Goal: Task Accomplishment & Management: Use online tool/utility

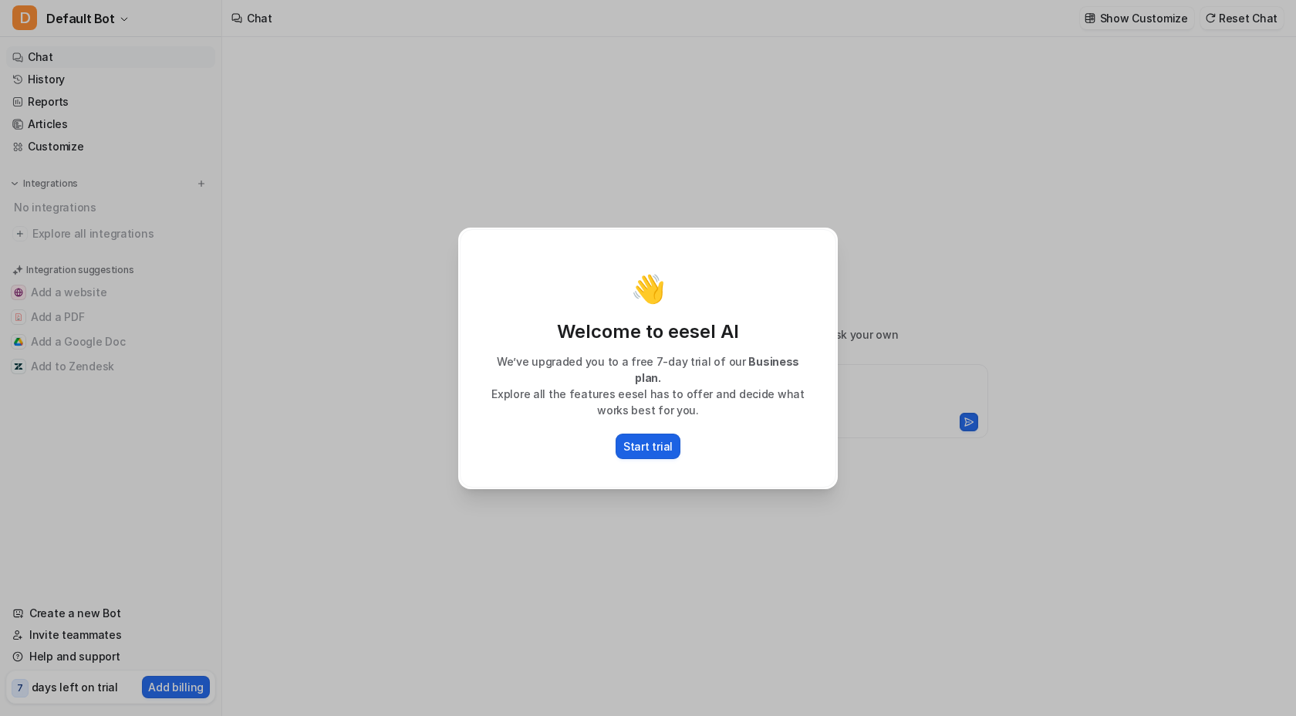
click at [650, 444] on p "Start trial" at bounding box center [647, 446] width 49 height 16
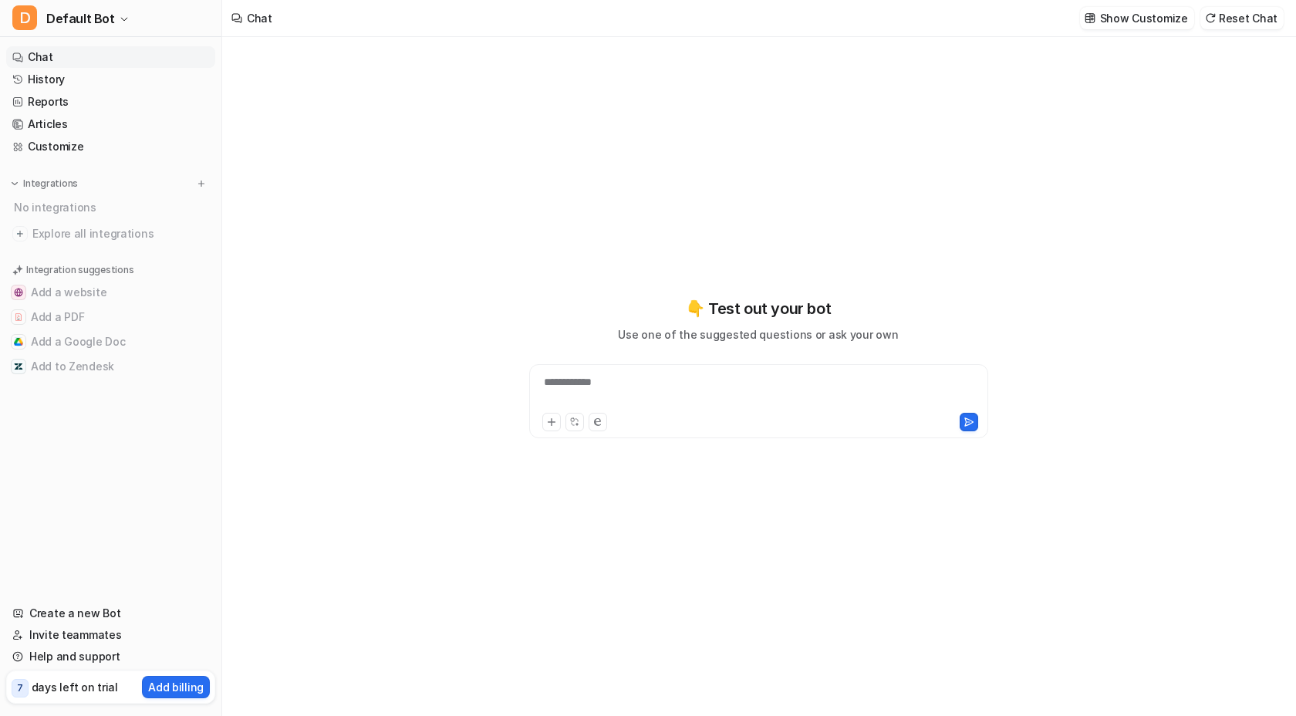
type textarea "**********"
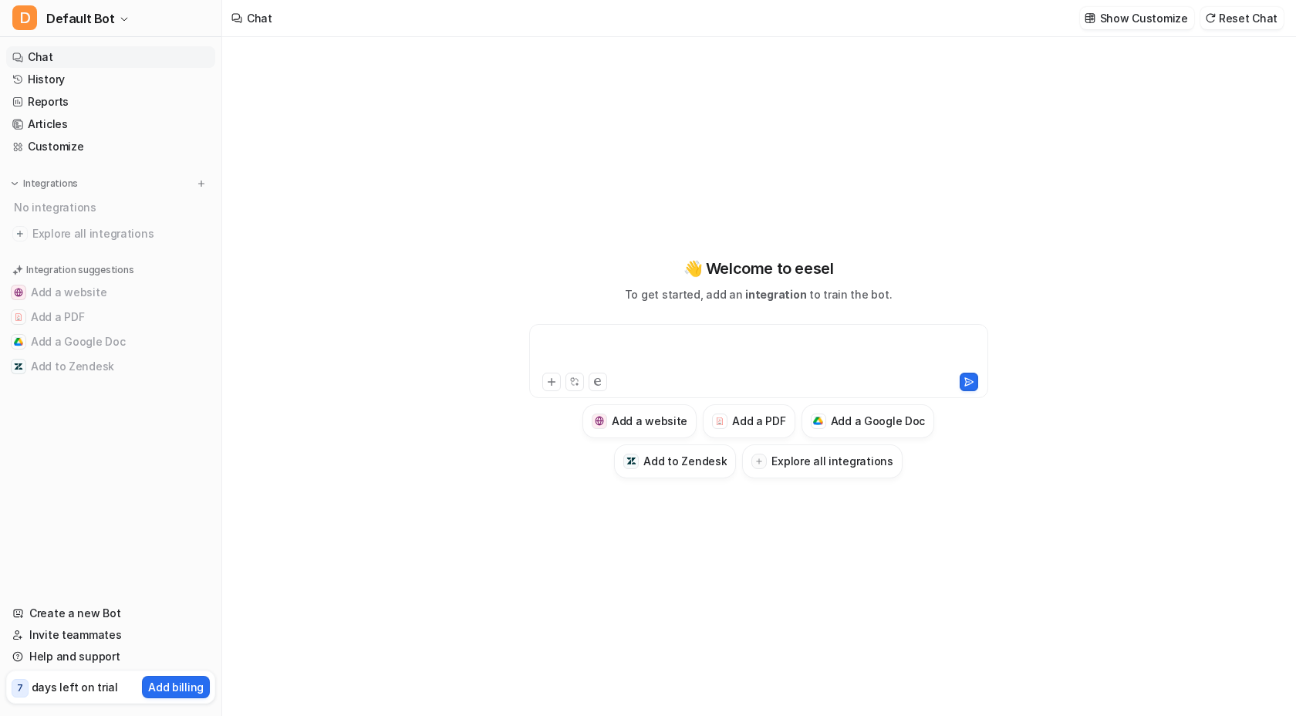
click at [591, 348] on div at bounding box center [758, 351] width 451 height 35
click at [602, 379] on button at bounding box center [598, 382] width 19 height 19
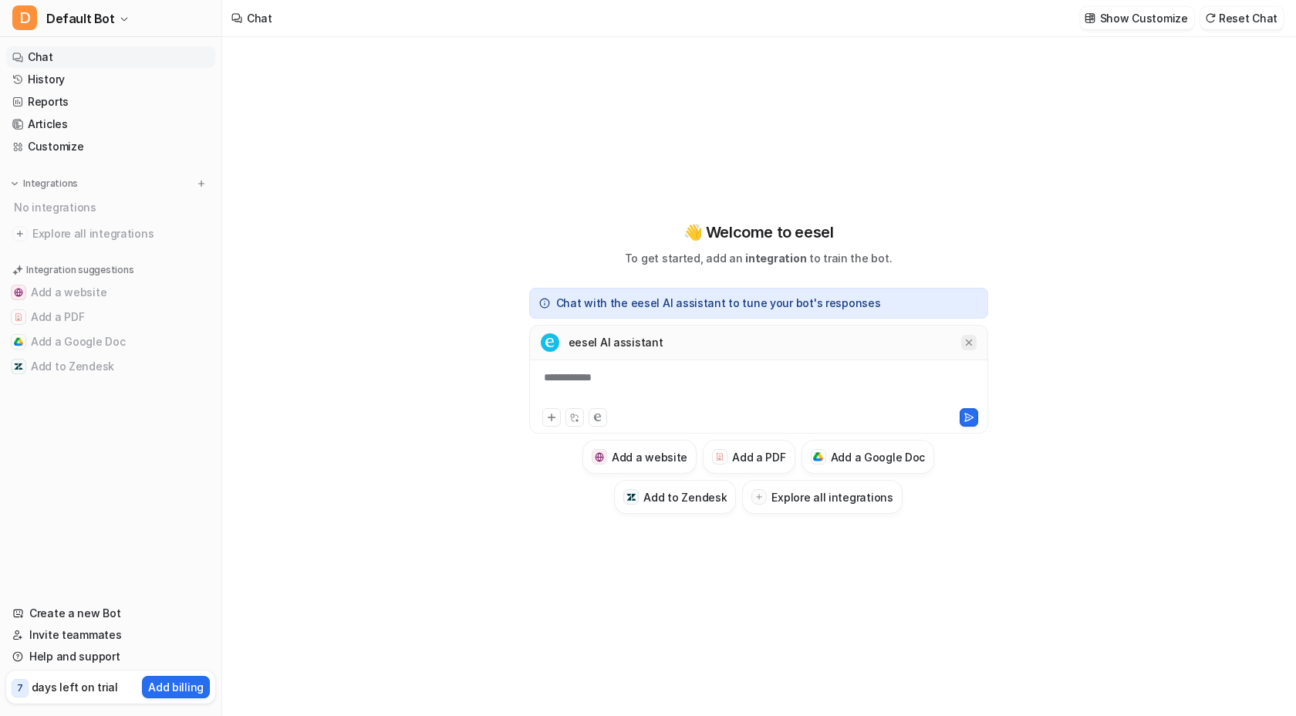
click at [968, 342] on icon at bounding box center [968, 342] width 6 height 6
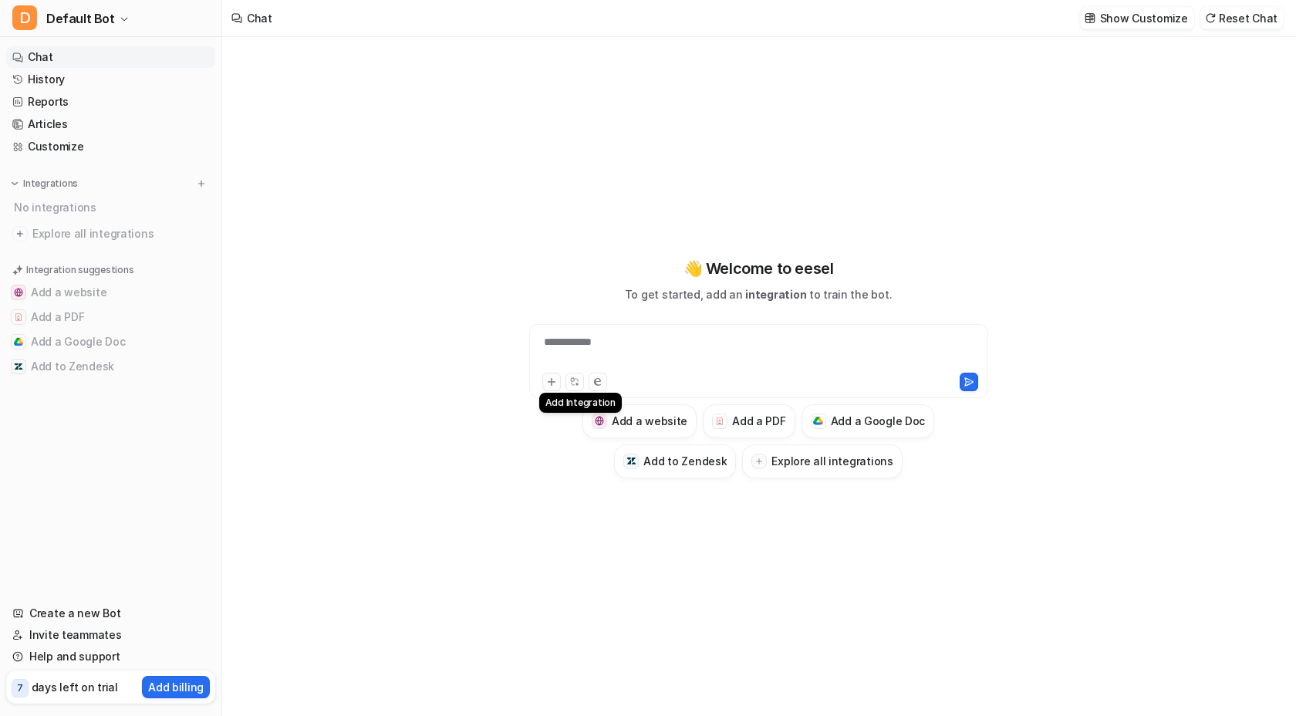
click at [555, 383] on icon at bounding box center [551, 381] width 11 height 11
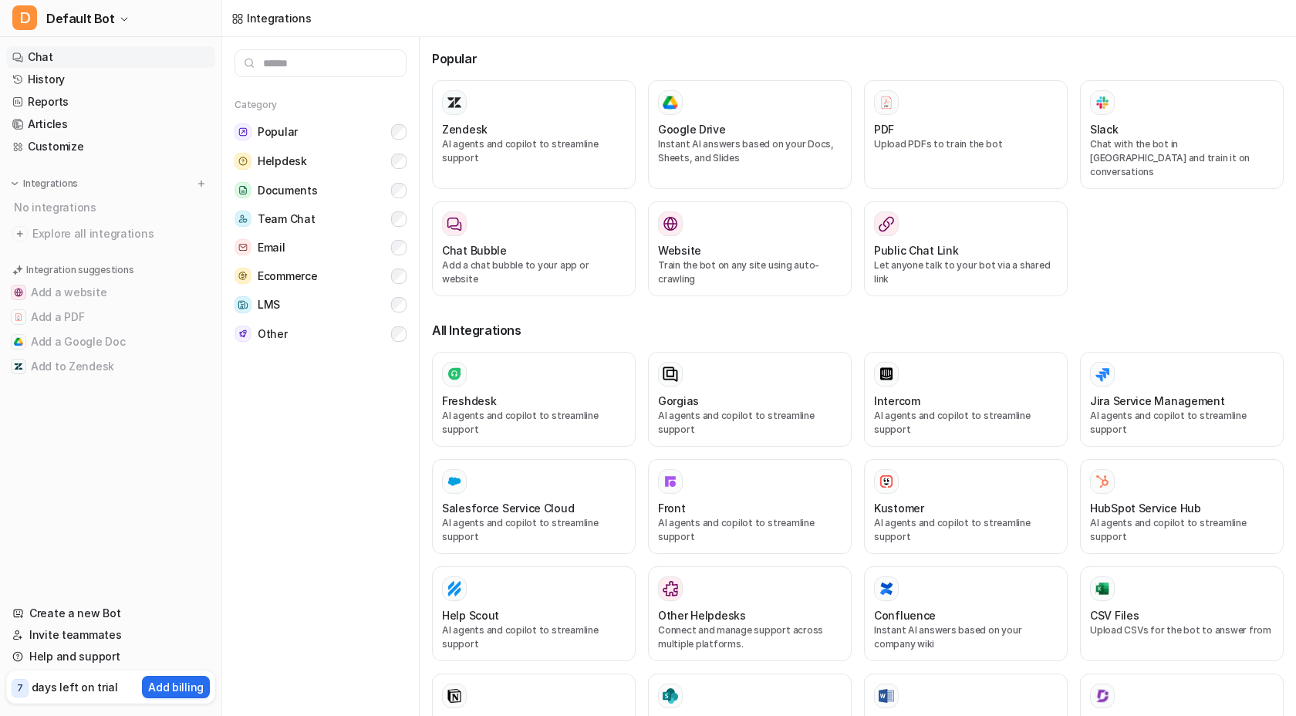
click at [59, 49] on link "Chat" at bounding box center [110, 57] width 209 height 22
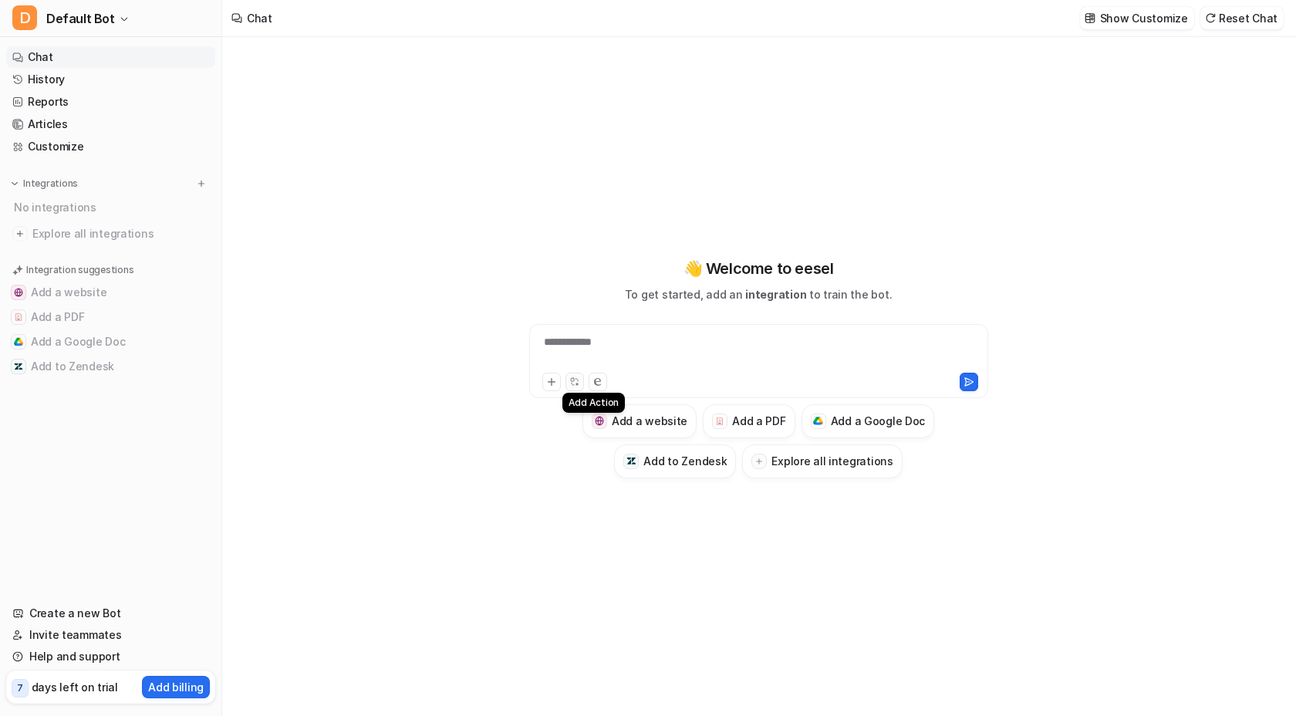
click at [572, 383] on icon at bounding box center [573, 384] width 2 height 2
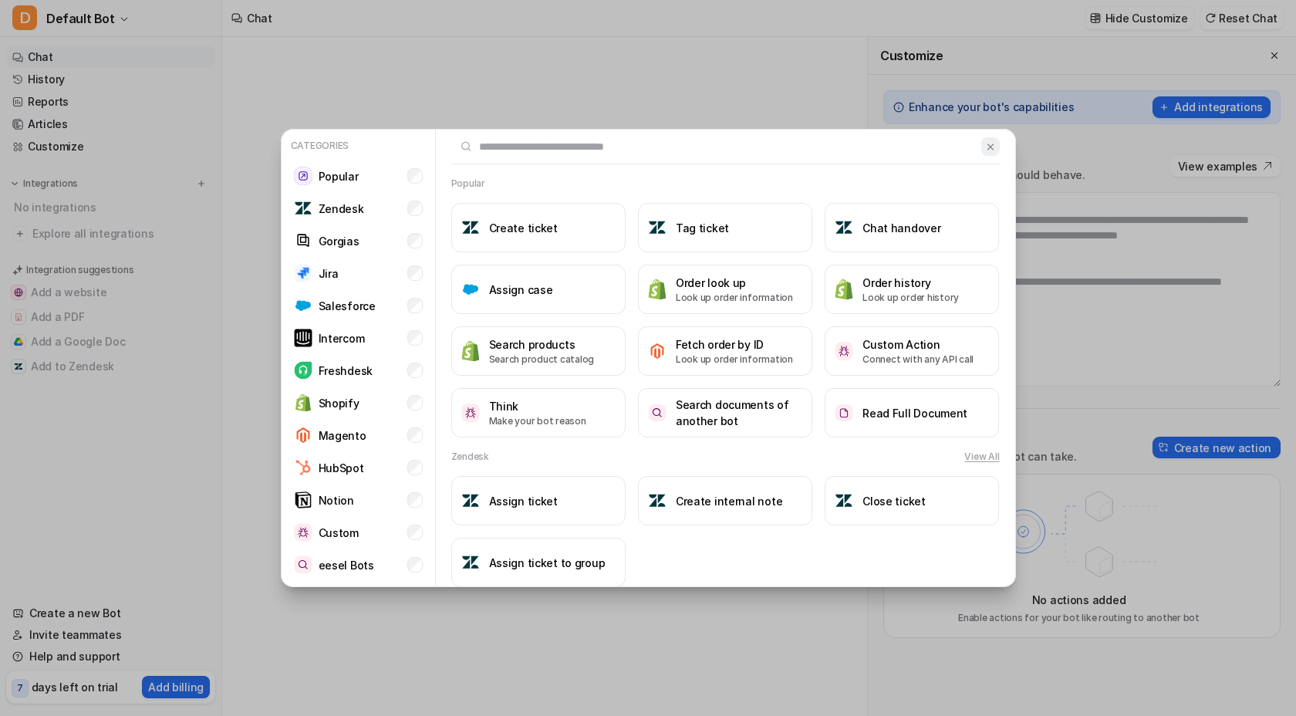
click at [986, 153] on button at bounding box center [990, 146] width 18 height 19
type textarea "**********"
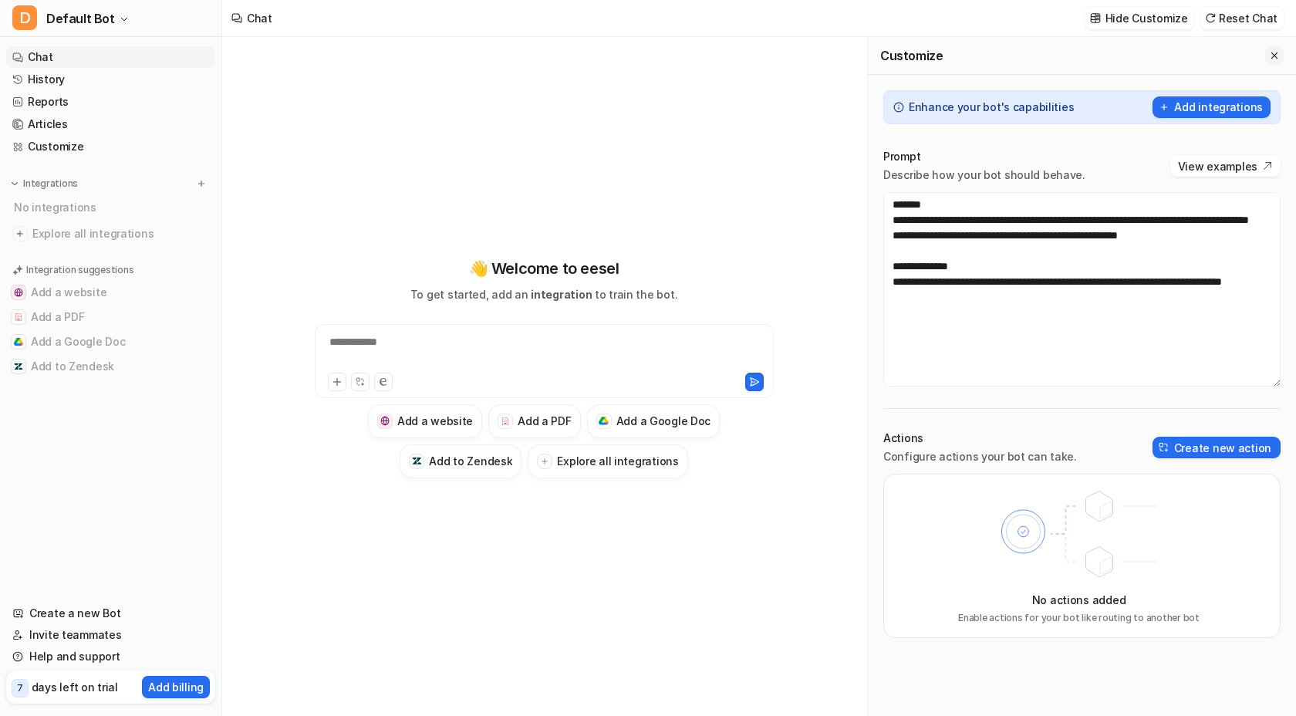
click at [1274, 52] on icon "Close flyout" at bounding box center [1274, 55] width 11 height 11
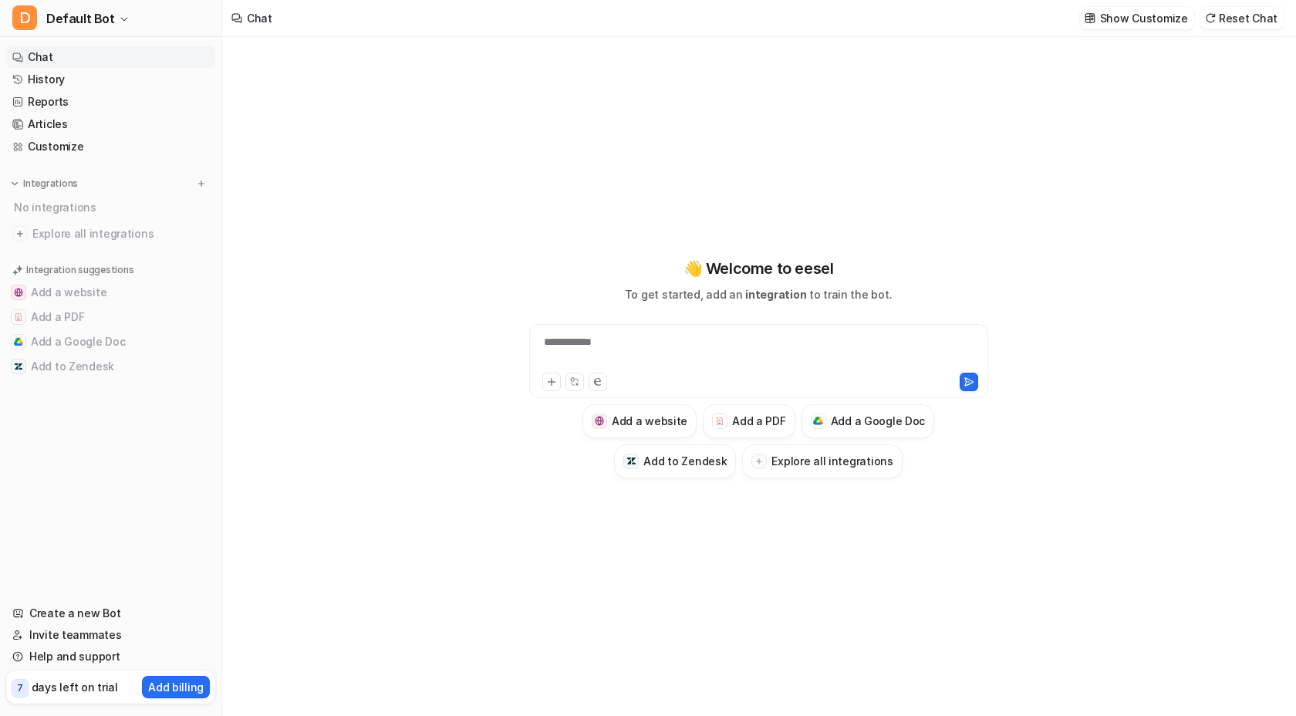
click at [702, 376] on div at bounding box center [651, 382] width 218 height 19
click at [670, 354] on div at bounding box center [758, 351] width 451 height 35
click at [733, 421] on h3 "Add a PDF" at bounding box center [758, 421] width 53 height 16
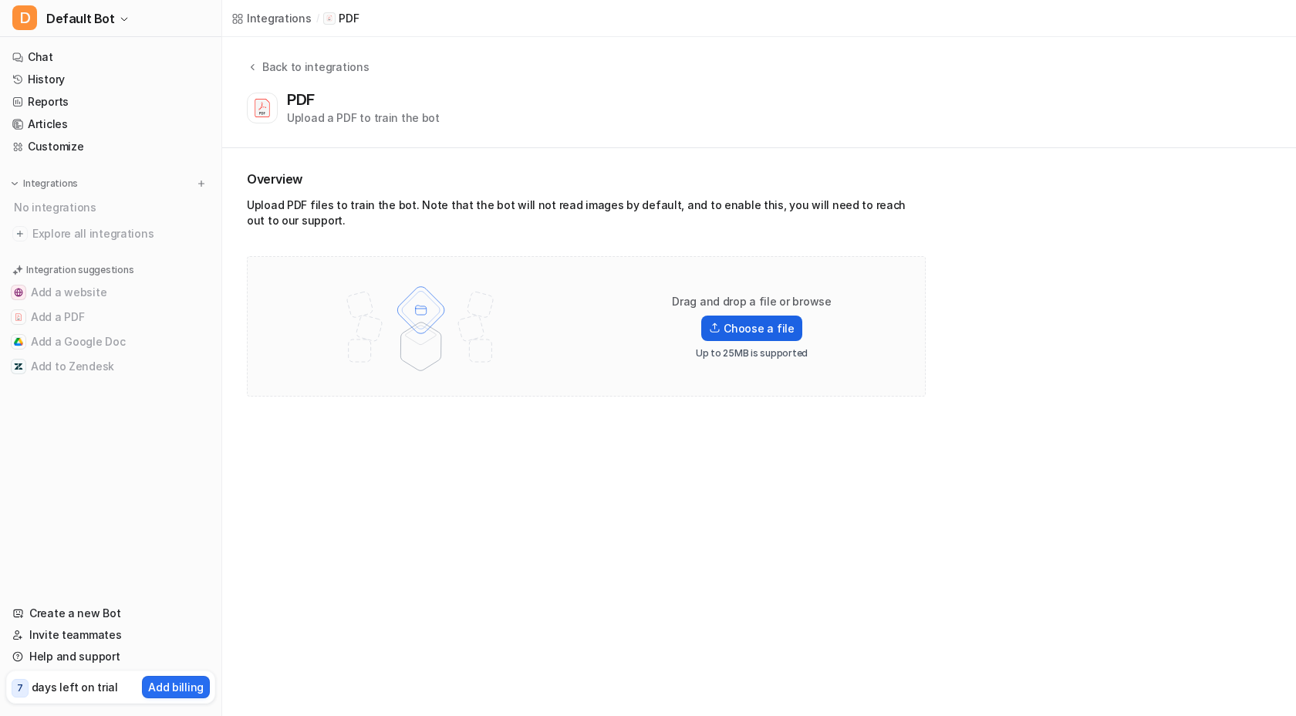
click at [744, 325] on label "Choose a file" at bounding box center [751, 327] width 100 height 25
click at [0, 0] on input "Choose a file" at bounding box center [0, 0] width 0 height 0
click at [747, 321] on label "Choose a file" at bounding box center [751, 327] width 100 height 25
click at [0, 0] on input "Choose a file" at bounding box center [0, 0] width 0 height 0
click at [720, 331] on img at bounding box center [715, 327] width 12 height 11
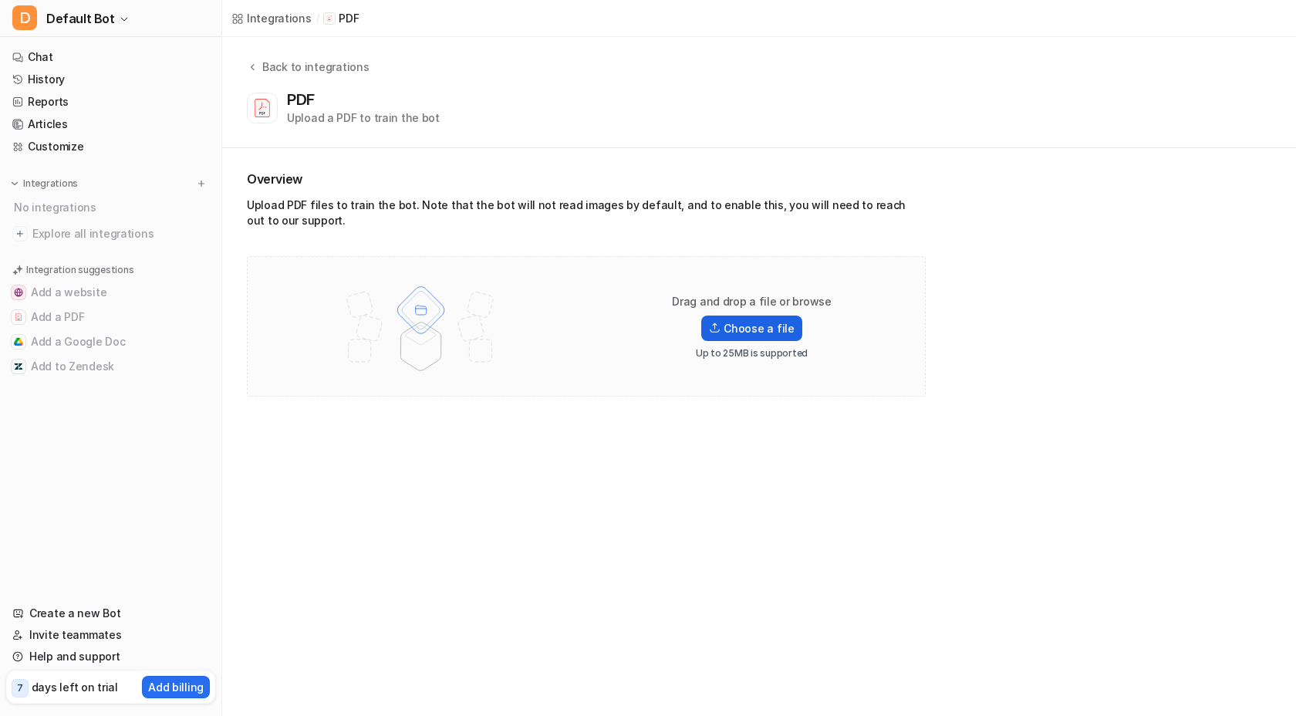
click at [0, 0] on input "Choose a file" at bounding box center [0, 0] width 0 height 0
click at [714, 330] on img at bounding box center [715, 327] width 12 height 11
click at [0, 0] on input "Choose a file" at bounding box center [0, 0] width 0 height 0
click at [750, 333] on label "Choose a file" at bounding box center [751, 327] width 100 height 25
click at [0, 0] on input "Choose a file" at bounding box center [0, 0] width 0 height 0
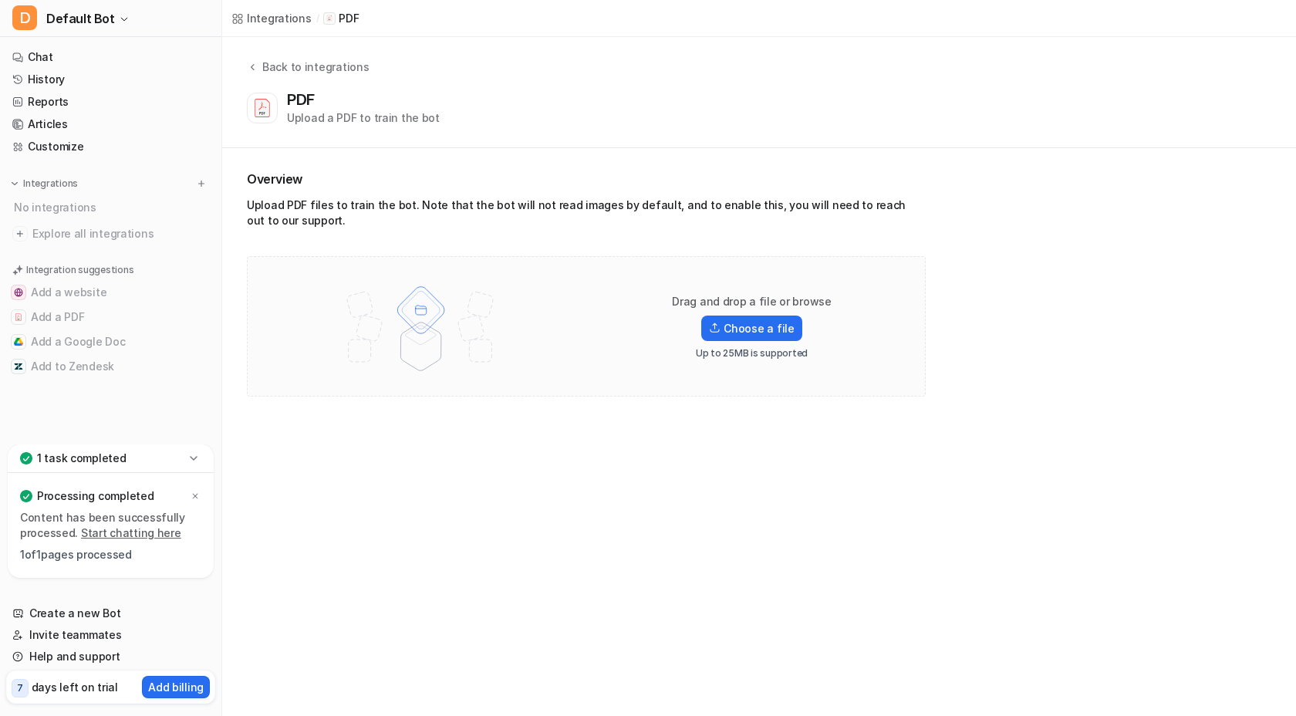
click at [190, 455] on icon at bounding box center [193, 457] width 15 height 15
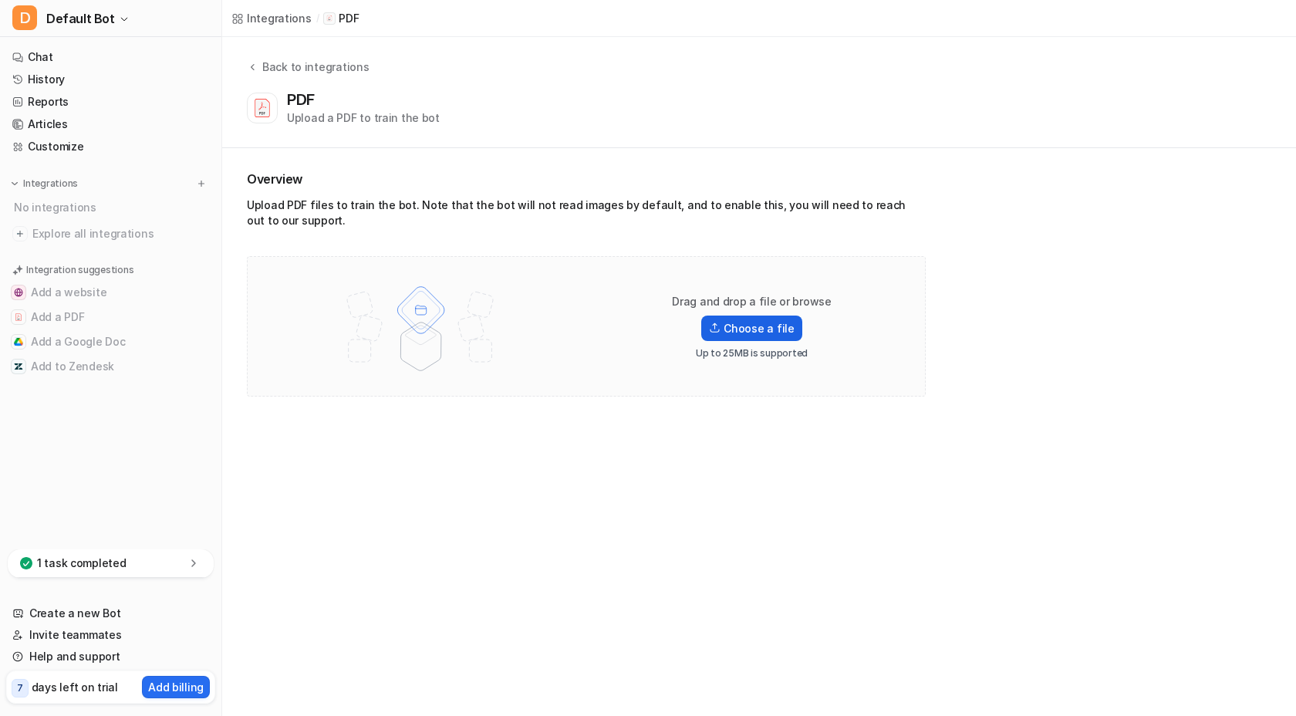
click at [752, 319] on label "Choose a file" at bounding box center [751, 327] width 100 height 25
click at [0, 0] on input "Choose a file" at bounding box center [0, 0] width 0 height 0
click at [181, 555] on div "2 tasks in progress" at bounding box center [111, 563] width 206 height 29
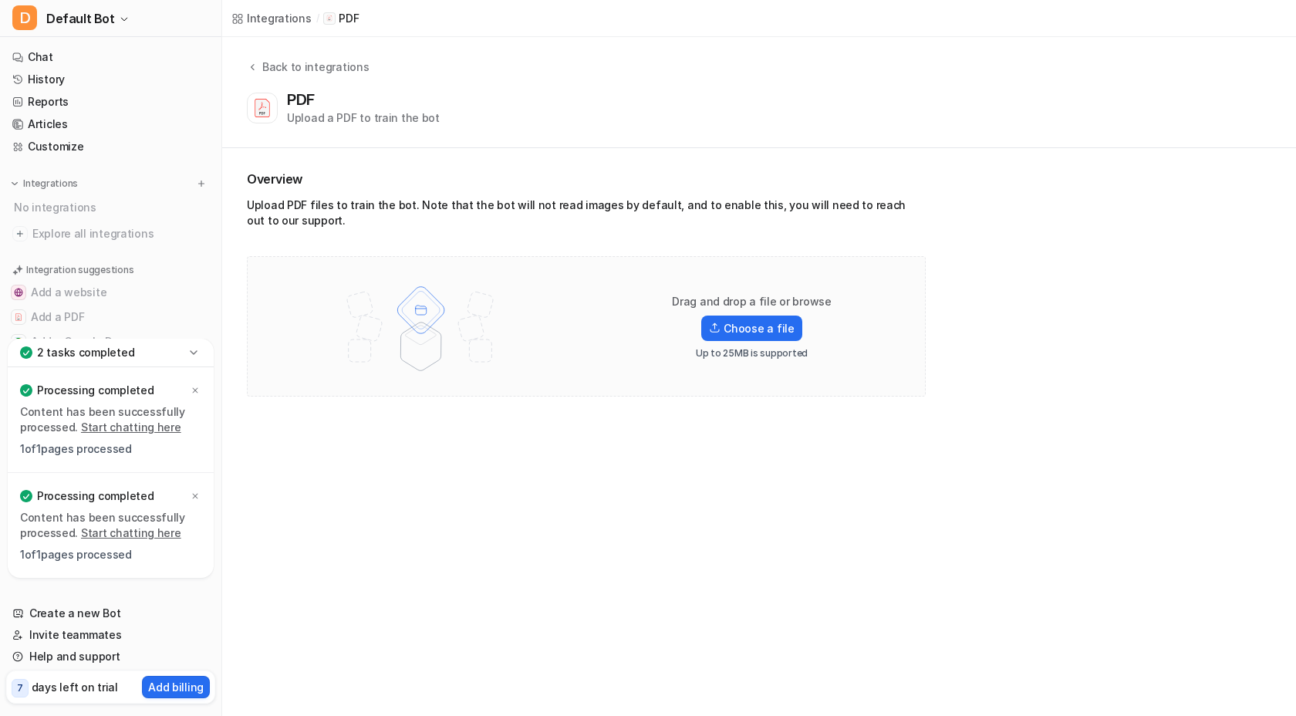
click at [183, 348] on div "2 tasks completed" at bounding box center [111, 353] width 206 height 29
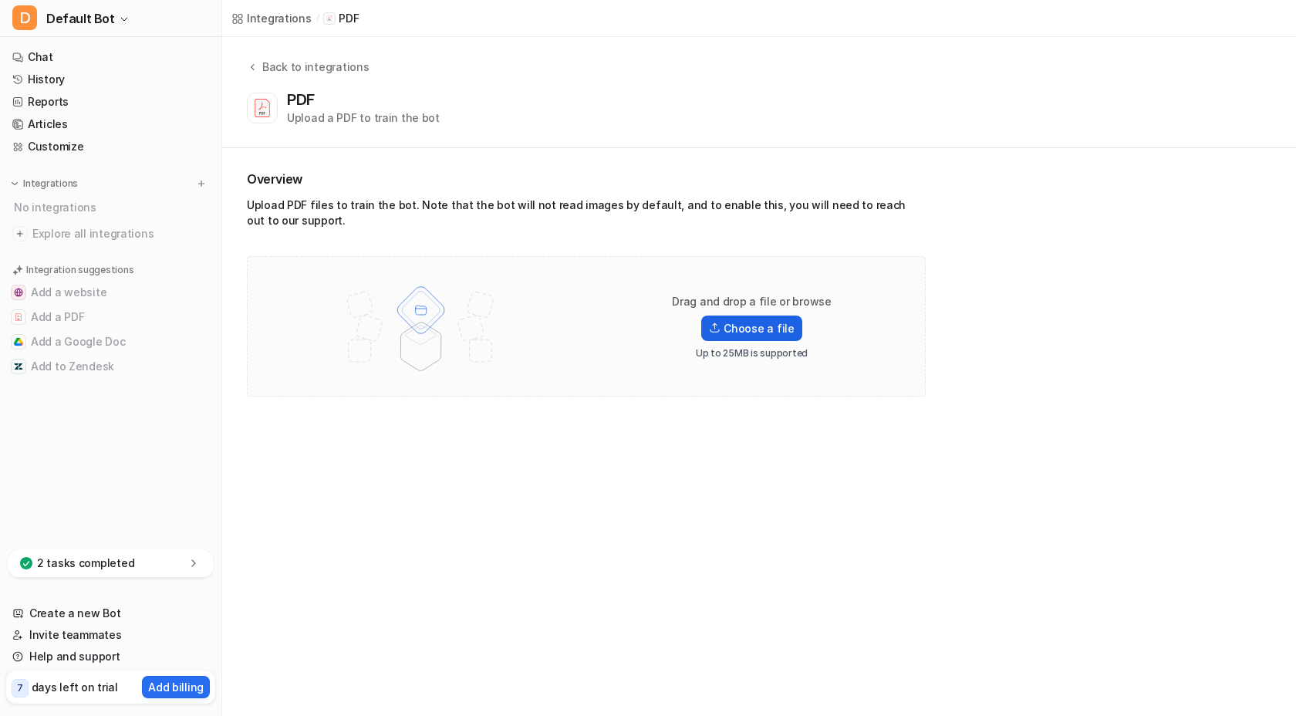
click at [737, 333] on label "Choose a file" at bounding box center [751, 327] width 100 height 25
click at [0, 0] on input "Choose a file" at bounding box center [0, 0] width 0 height 0
click at [766, 339] on label "Choose a file" at bounding box center [751, 327] width 100 height 25
click at [0, 0] on input "Choose a file" at bounding box center [0, 0] width 0 height 0
click at [776, 332] on label "Choose a file" at bounding box center [751, 327] width 100 height 25
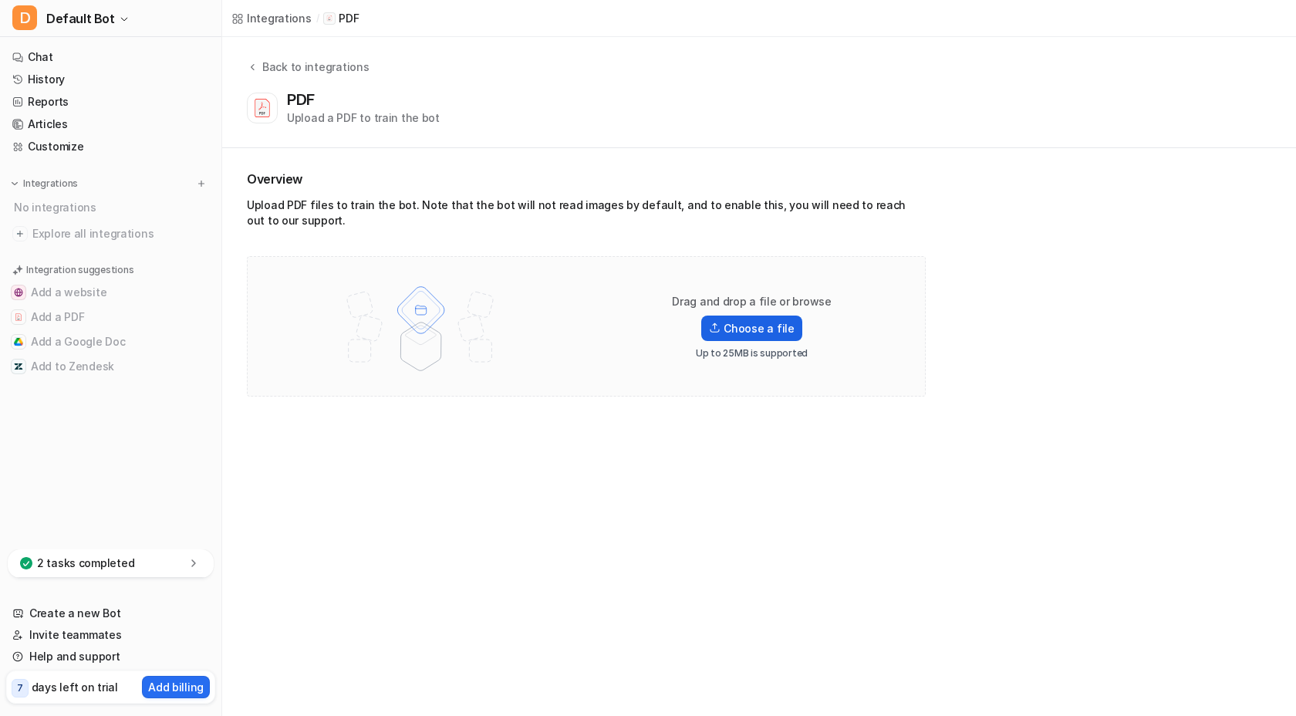
click at [0, 0] on input "Choose a file" at bounding box center [0, 0] width 0 height 0
click at [748, 329] on label "Choose a file" at bounding box center [751, 327] width 100 height 25
click at [0, 0] on input "Choose a file" at bounding box center [0, 0] width 0 height 0
click at [738, 326] on label "Choose a file" at bounding box center [751, 327] width 100 height 25
click at [0, 0] on input "Choose a file" at bounding box center [0, 0] width 0 height 0
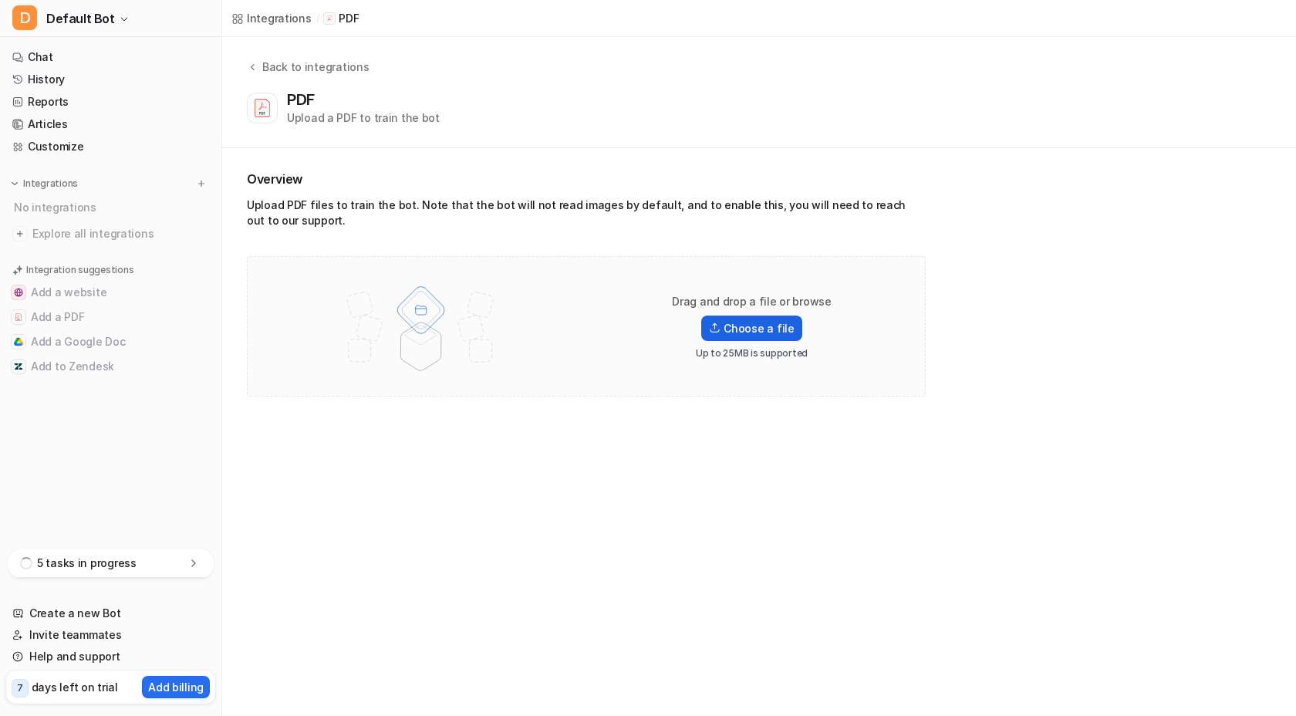
click at [731, 332] on label "Choose a file" at bounding box center [751, 327] width 100 height 25
click at [0, 0] on input "Choose a file" at bounding box center [0, 0] width 0 height 0
click at [727, 330] on label "Choose a file" at bounding box center [751, 327] width 100 height 25
click at [0, 0] on input "Choose a file" at bounding box center [0, 0] width 0 height 0
click at [720, 327] on img at bounding box center [715, 327] width 12 height 11
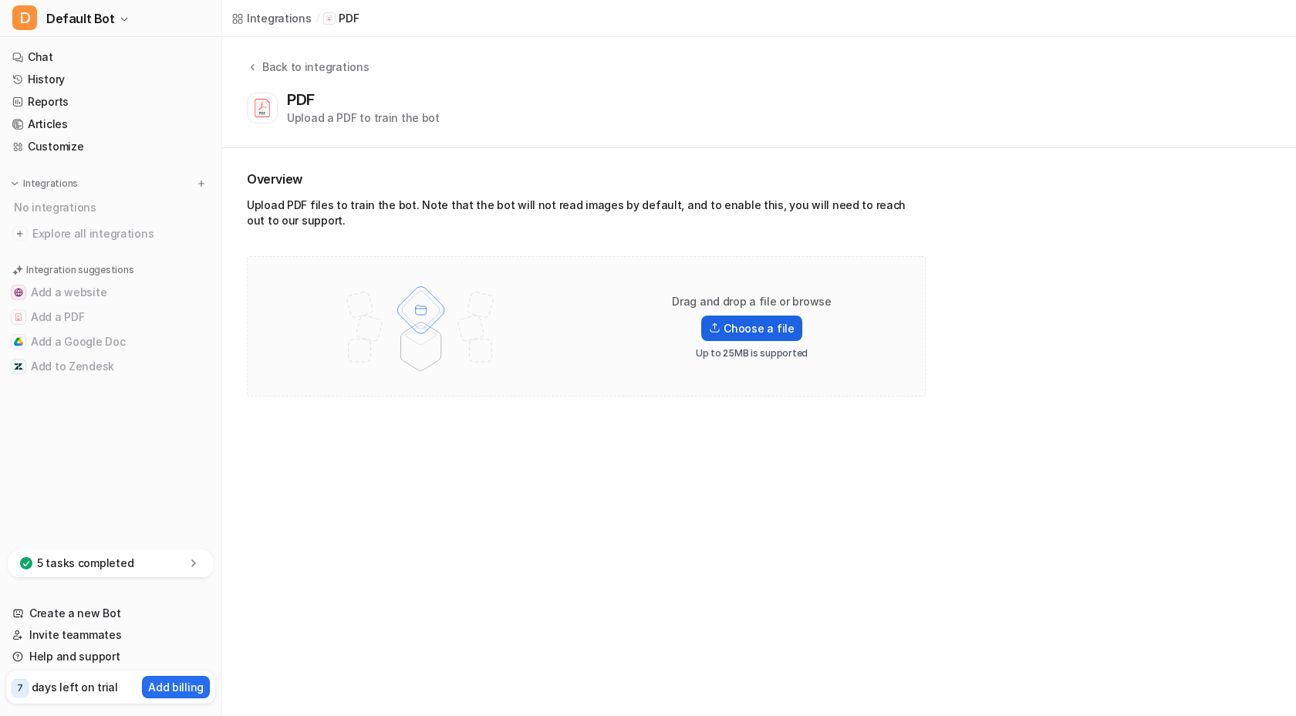
click at [0, 0] on input "Choose a file" at bounding box center [0, 0] width 0 height 0
click at [727, 313] on label "Choose a file" at bounding box center [751, 306] width 100 height 25
click at [0, 0] on input "Choose a file" at bounding box center [0, 0] width 0 height 0
click at [720, 312] on img at bounding box center [715, 307] width 12 height 11
click at [0, 0] on input "Choose a file" at bounding box center [0, 0] width 0 height 0
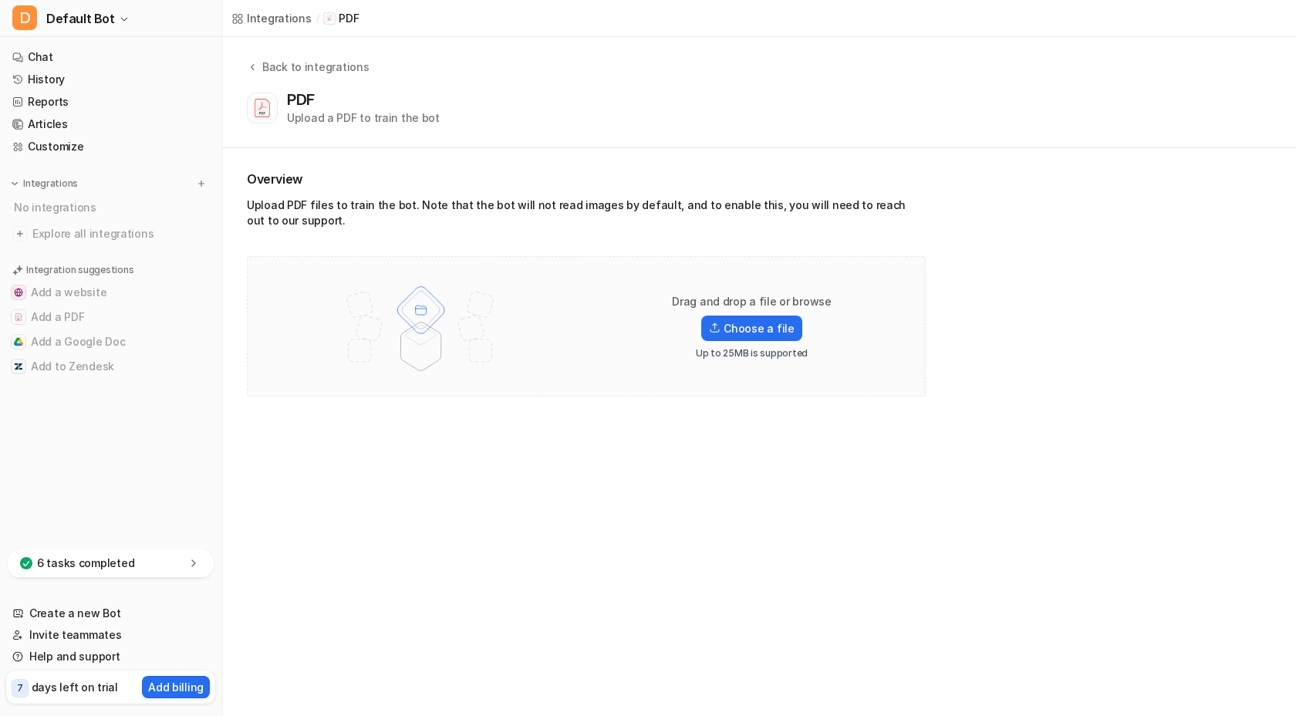
click at [766, 307] on p "Drag and drop a file or browse" at bounding box center [752, 301] width 160 height 15
click at [747, 342] on div "Drag and drop a file or browse Choose a file Up to 25MB is supported" at bounding box center [751, 327] width 197 height 66
click at [745, 329] on label "Choose a file" at bounding box center [751, 327] width 100 height 25
click at [0, 0] on input "Choose a file" at bounding box center [0, 0] width 0 height 0
click at [751, 329] on label "Choose a file" at bounding box center [751, 327] width 100 height 25
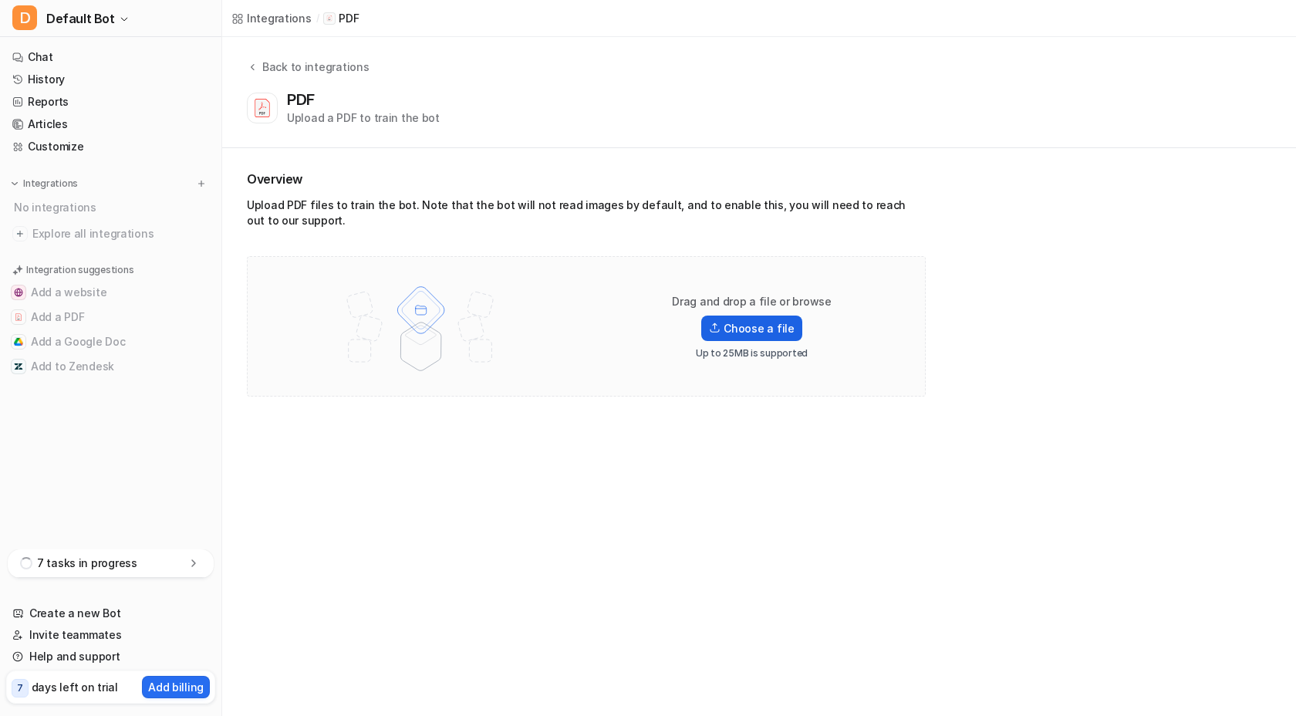
click at [0, 0] on input "Choose a file" at bounding box center [0, 0] width 0 height 0
click at [768, 319] on label "Choose a file" at bounding box center [751, 327] width 100 height 25
click at [0, 0] on input "Choose a file" at bounding box center [0, 0] width 0 height 0
click at [191, 566] on icon at bounding box center [193, 562] width 15 height 15
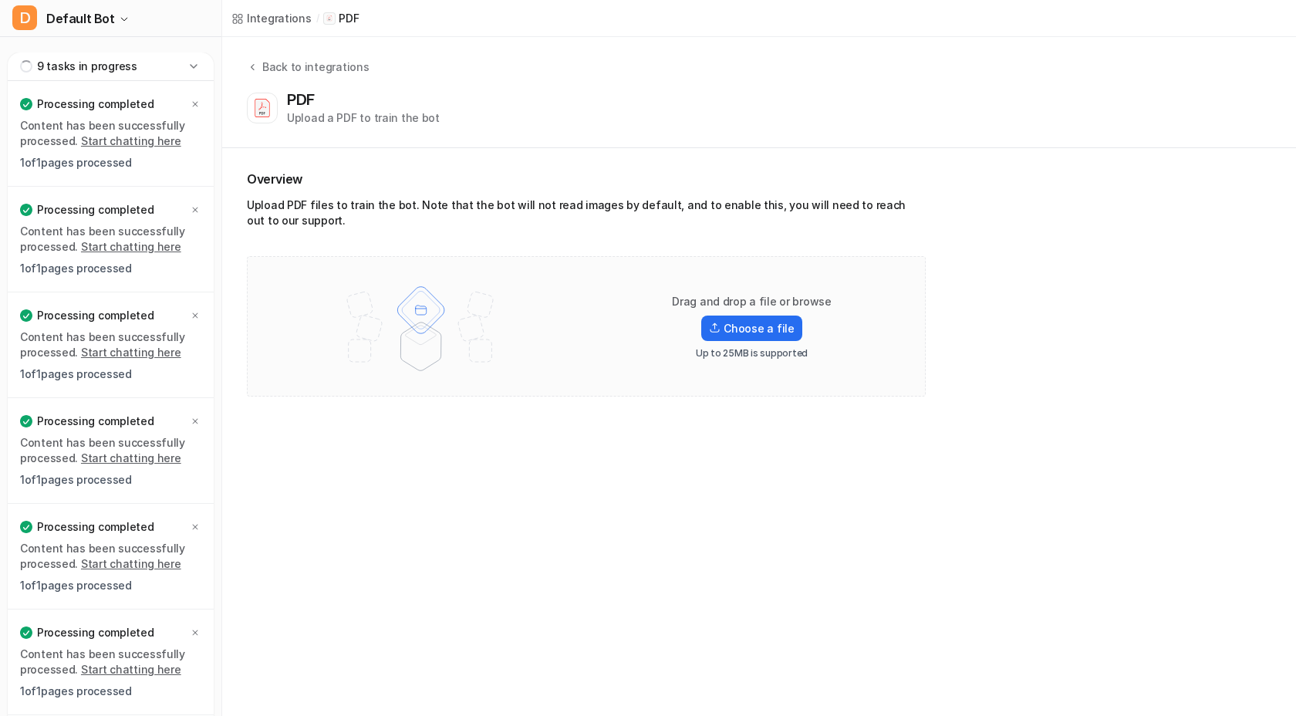
click at [180, 66] on div "9 tasks in progress" at bounding box center [111, 66] width 206 height 29
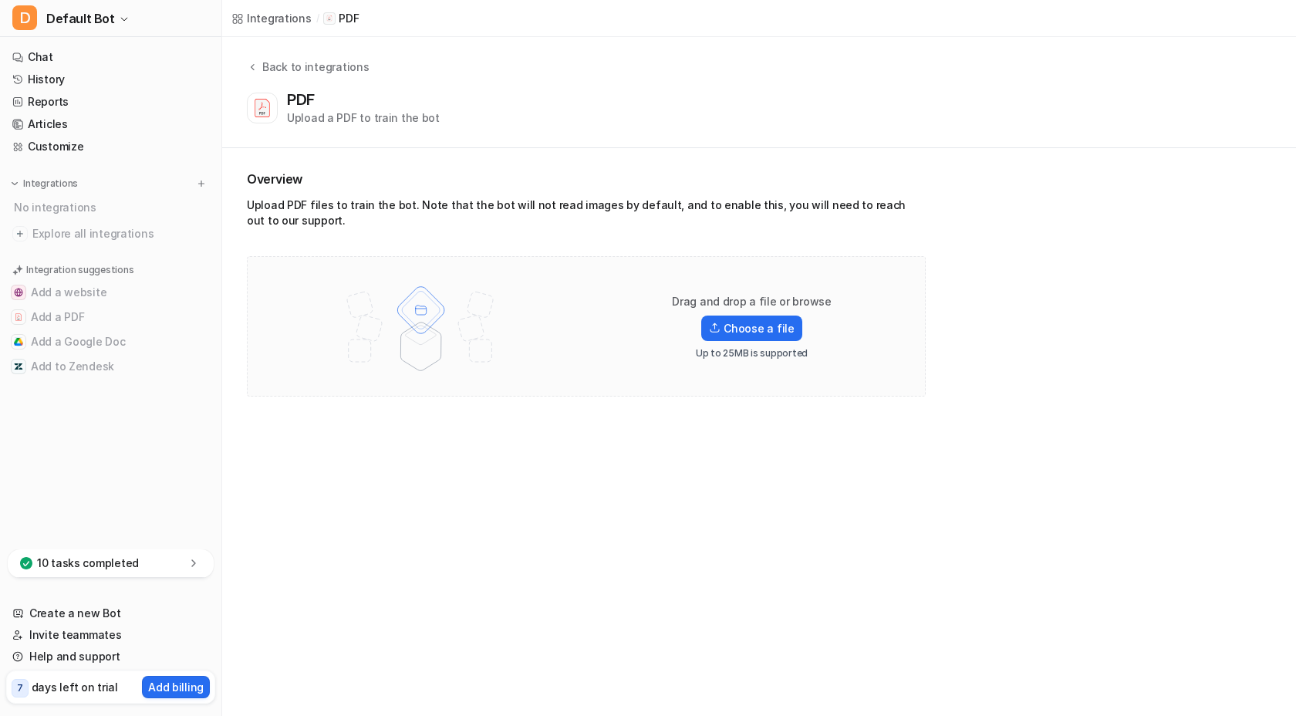
click at [276, 12] on div "Integrations" at bounding box center [279, 18] width 65 height 16
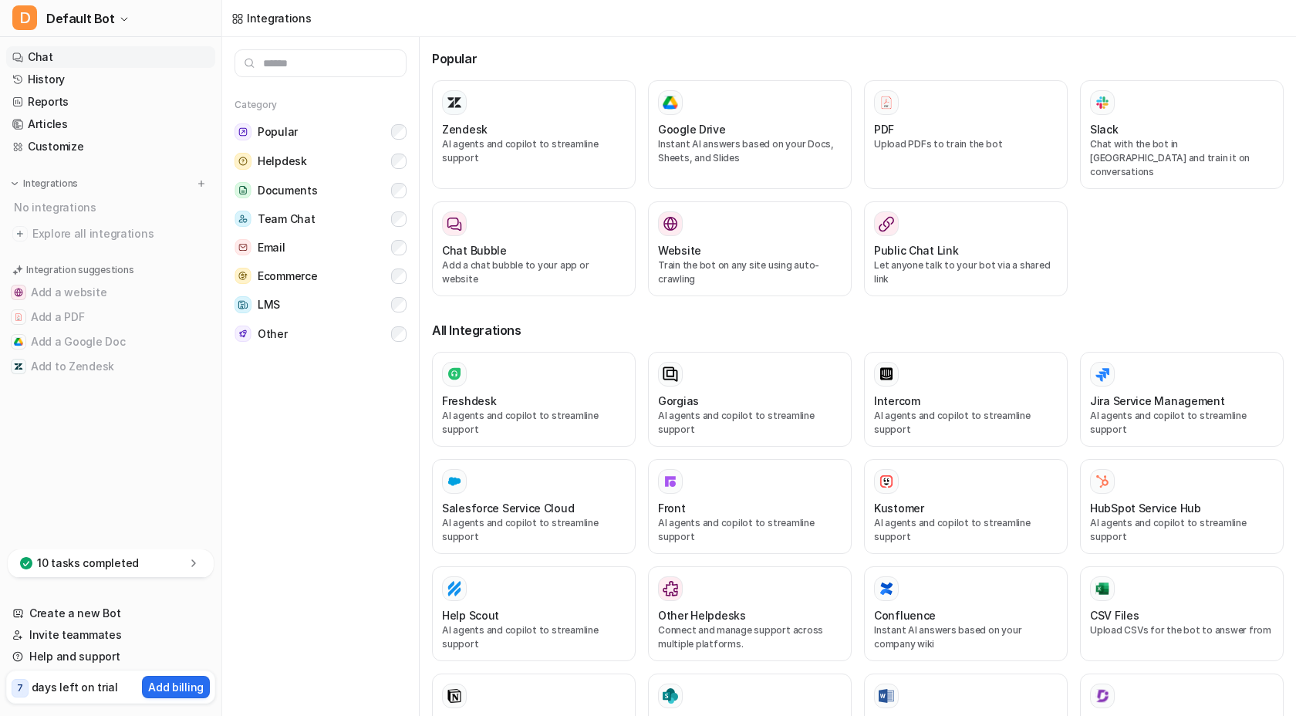
click at [97, 51] on link "Chat" at bounding box center [110, 57] width 209 height 22
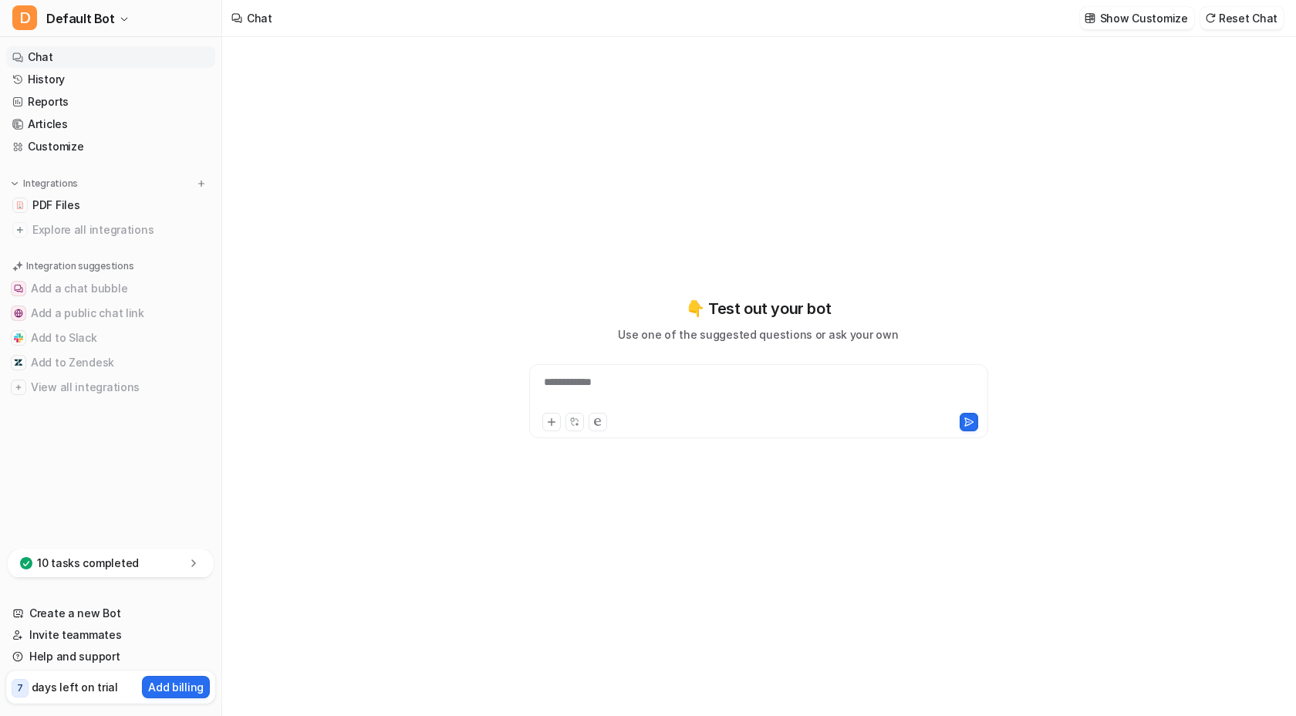
click at [170, 565] on div "10 tasks completed" at bounding box center [111, 563] width 206 height 29
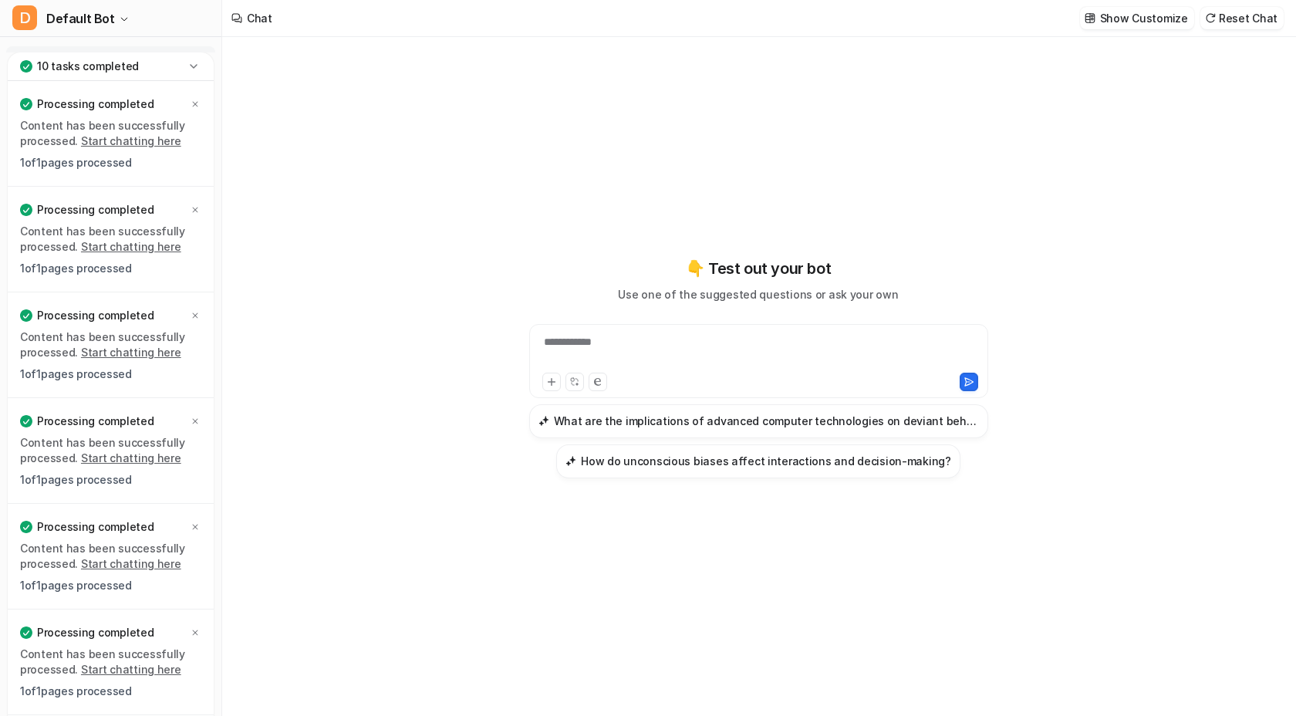
click at [162, 55] on div "10 tasks completed" at bounding box center [111, 66] width 206 height 29
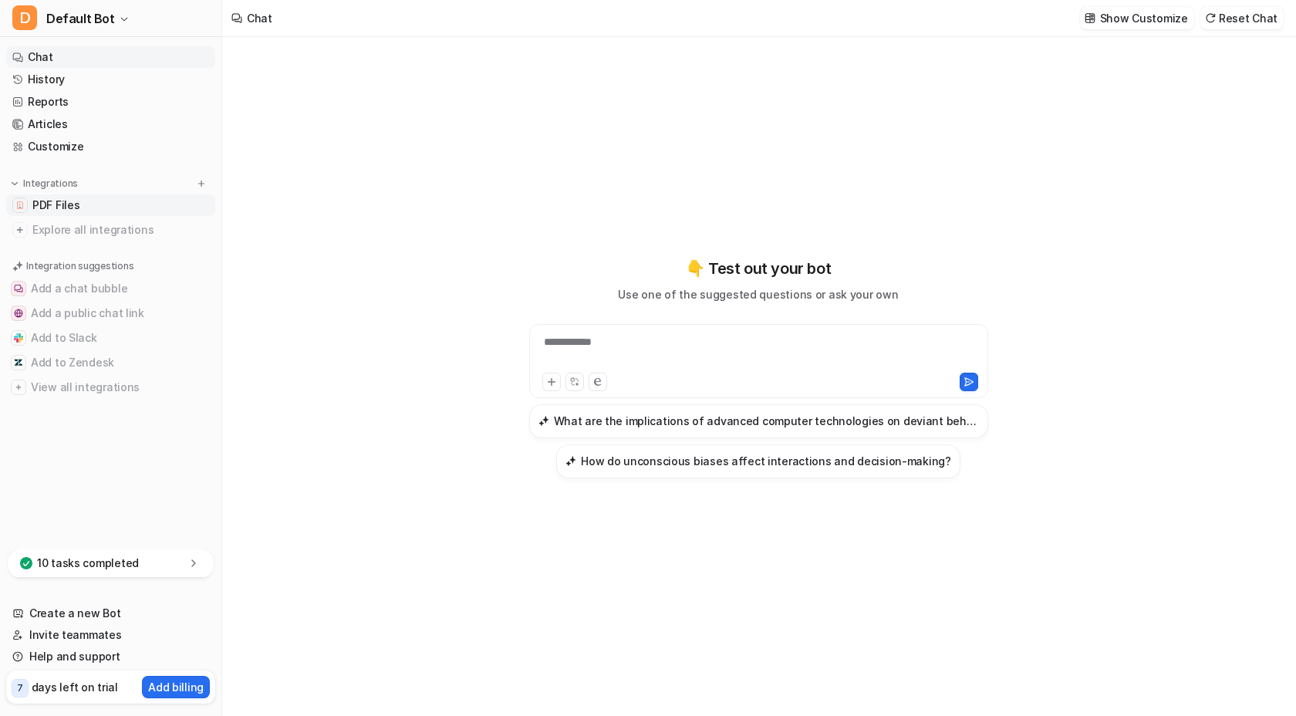
click at [95, 201] on link "PDF Files" at bounding box center [110, 205] width 209 height 22
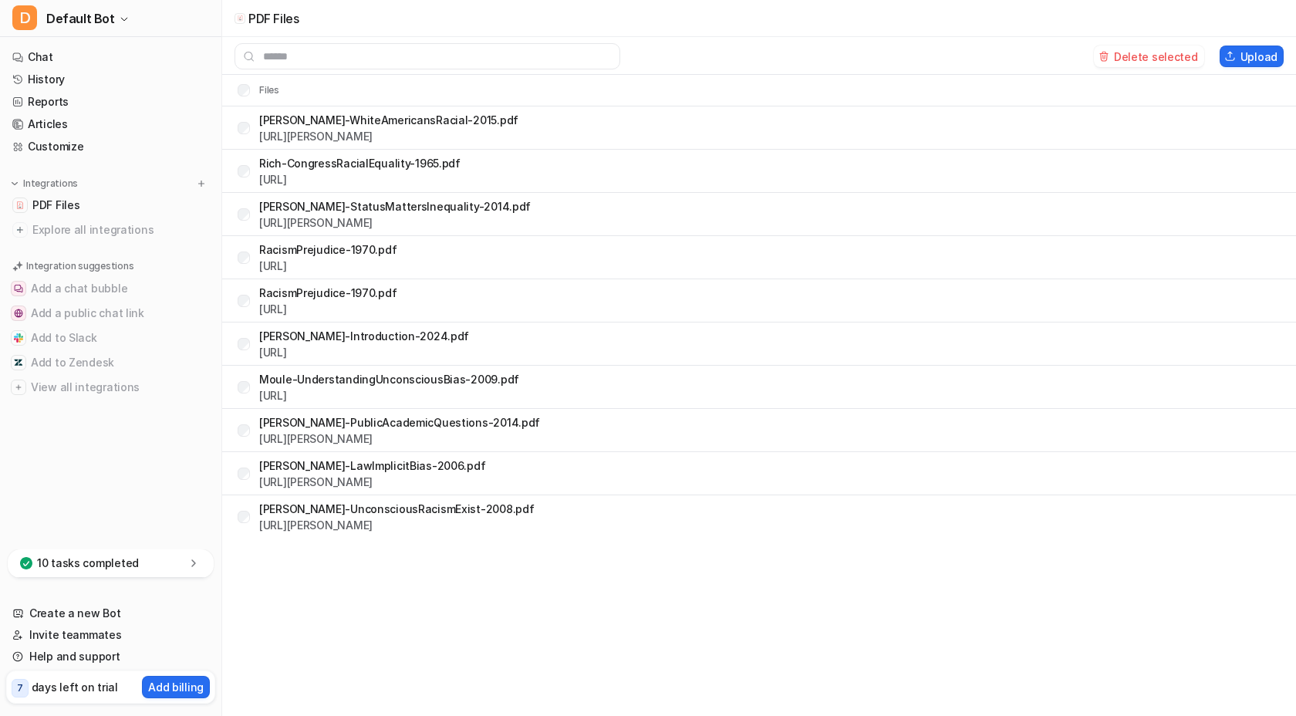
click at [242, 458] on td "[PERSON_NAME]-LawImplicitBias-2006.pdf [URL][PERSON_NAME]" at bounding box center [355, 473] width 261 height 37
click at [1242, 58] on button "Upload" at bounding box center [1252, 57] width 64 height 22
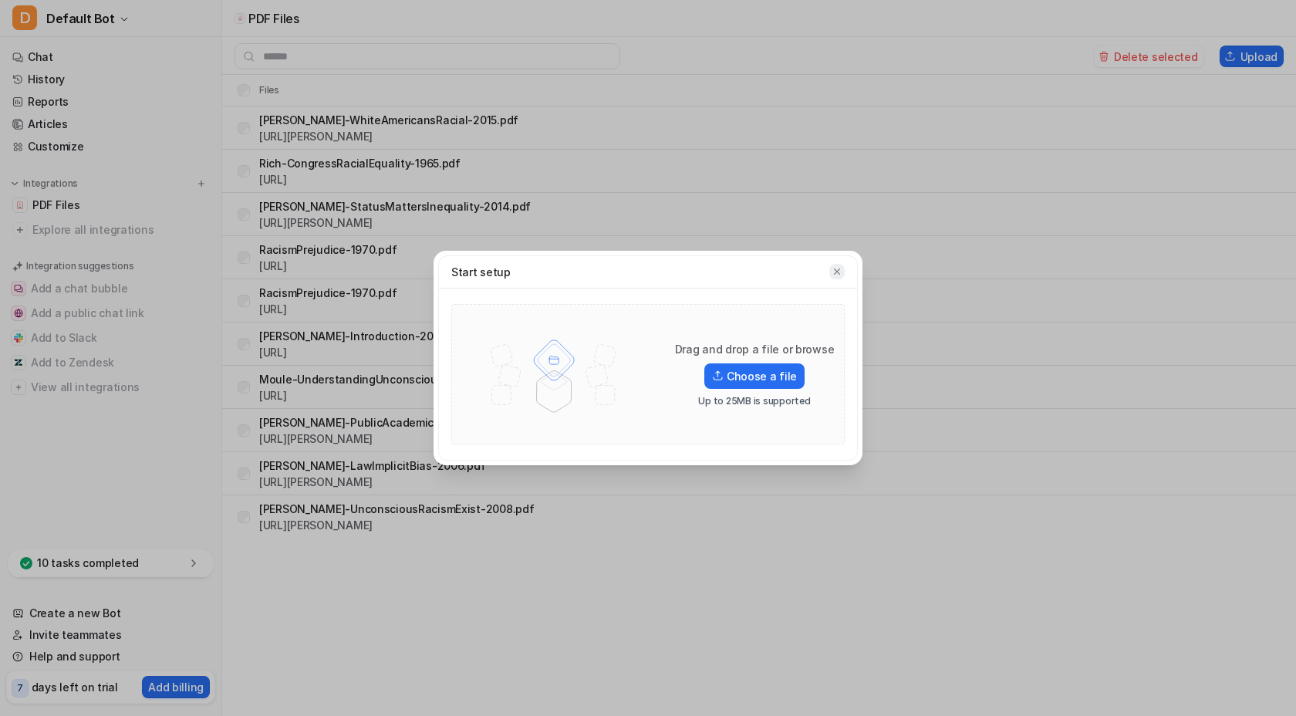
click at [840, 272] on icon "button" at bounding box center [837, 271] width 11 height 11
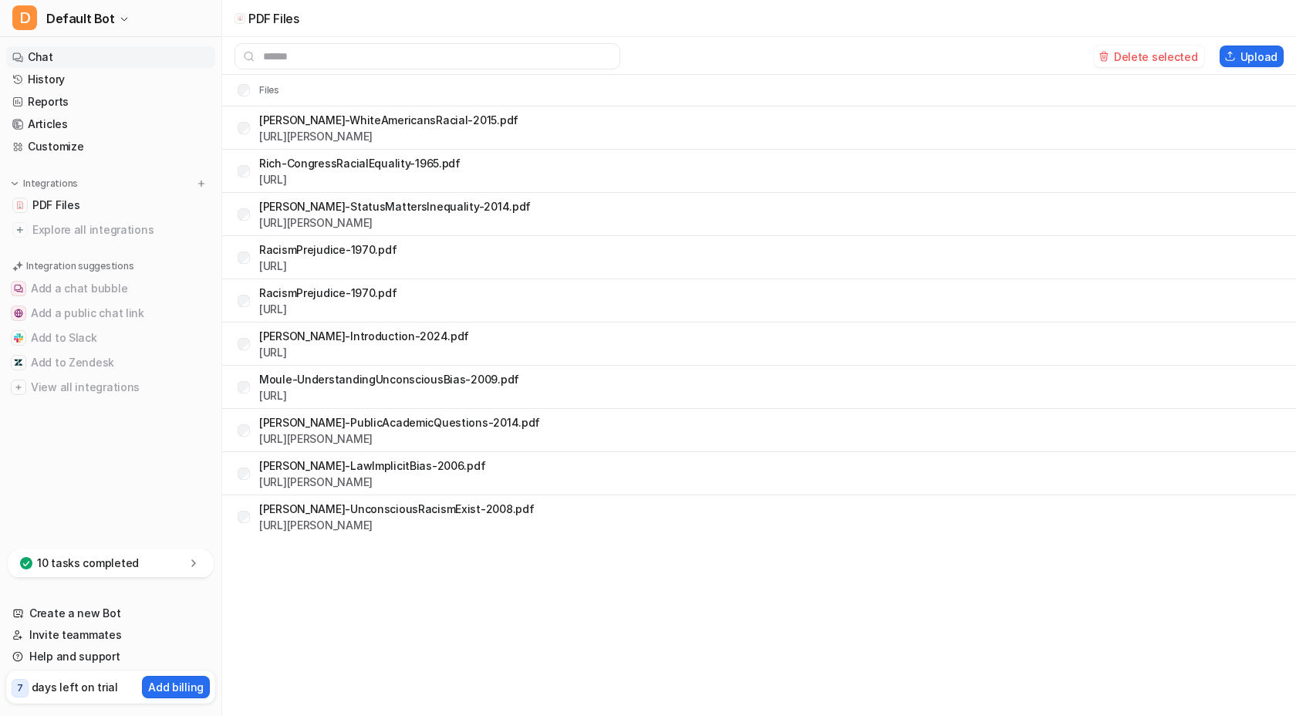
click at [149, 55] on link "Chat" at bounding box center [110, 57] width 209 height 22
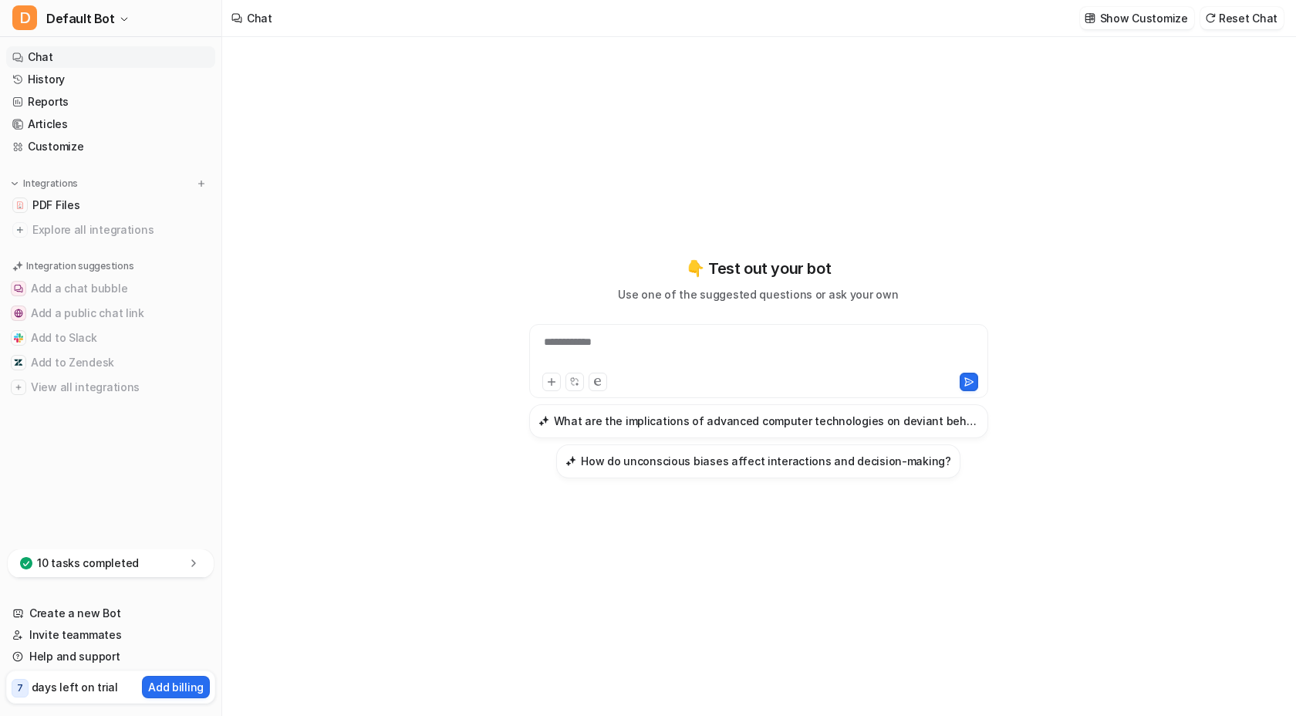
click at [593, 350] on div "**********" at bounding box center [758, 351] width 451 height 35
click at [84, 205] on link "PDF Files" at bounding box center [110, 205] width 209 height 22
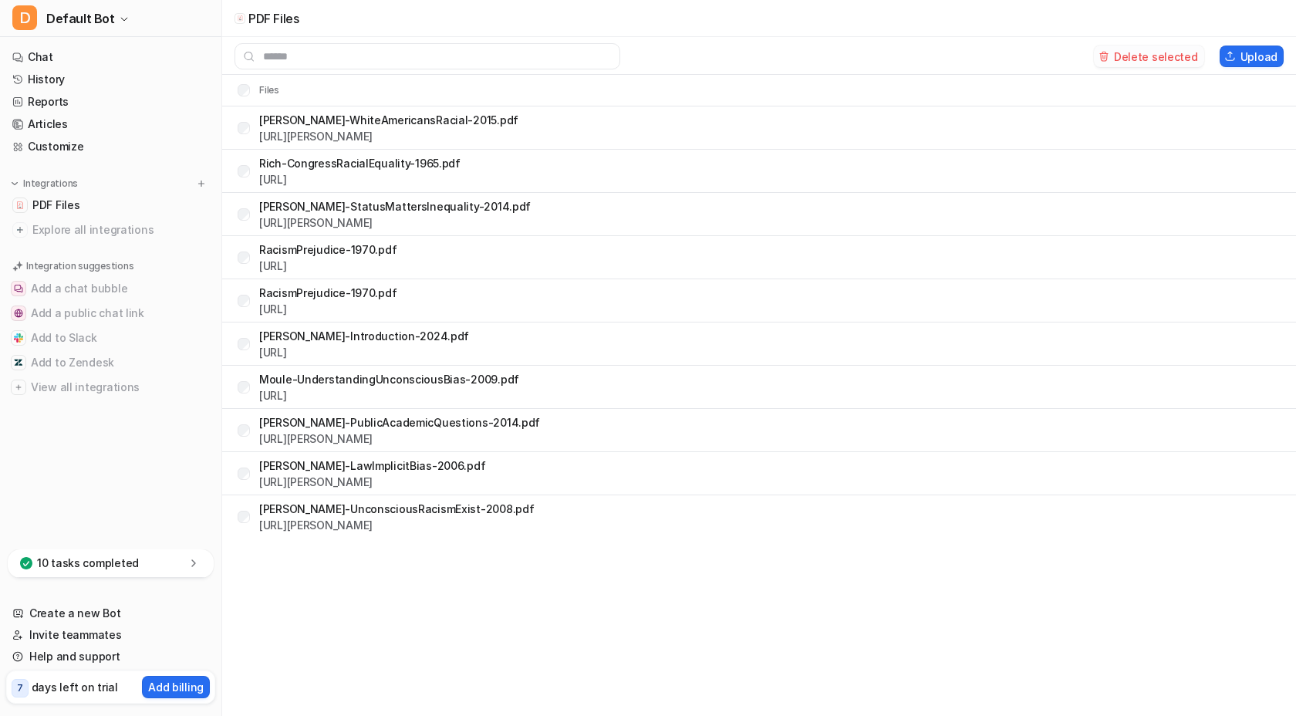
click at [1152, 52] on button "Delete selected" at bounding box center [1149, 57] width 110 height 22
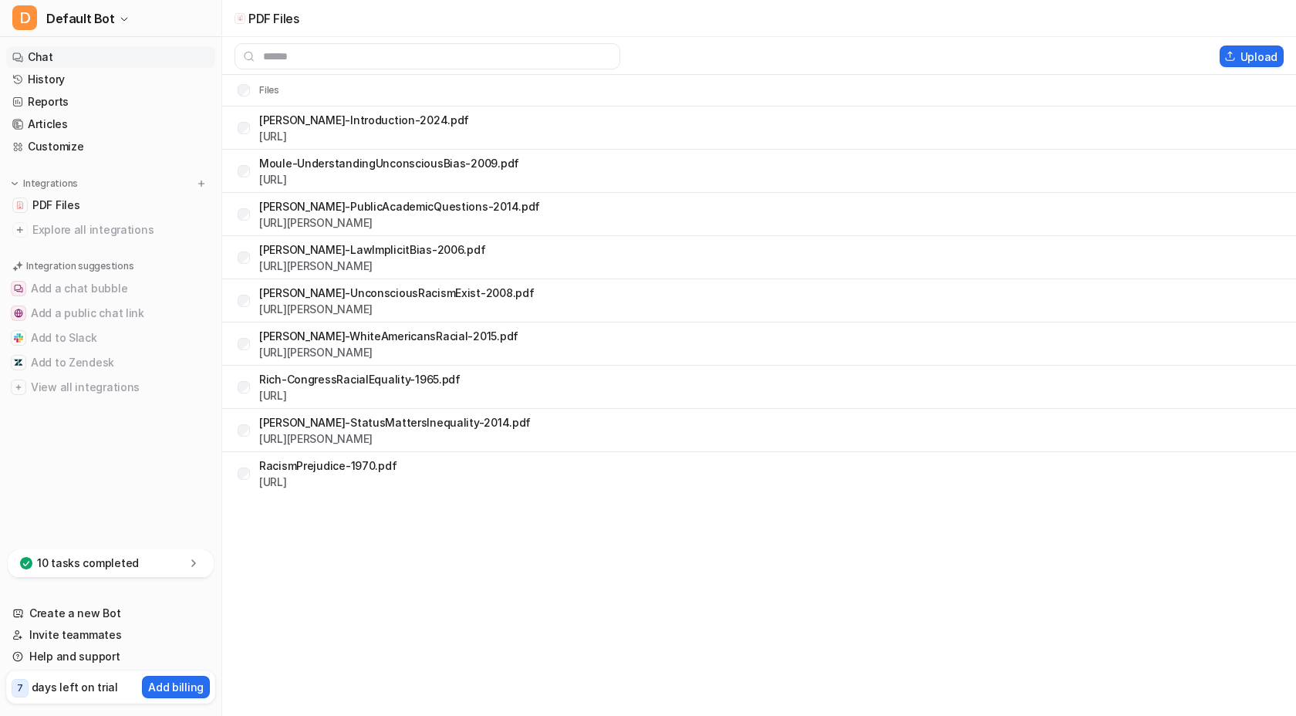
click at [55, 63] on link "Chat" at bounding box center [110, 57] width 209 height 22
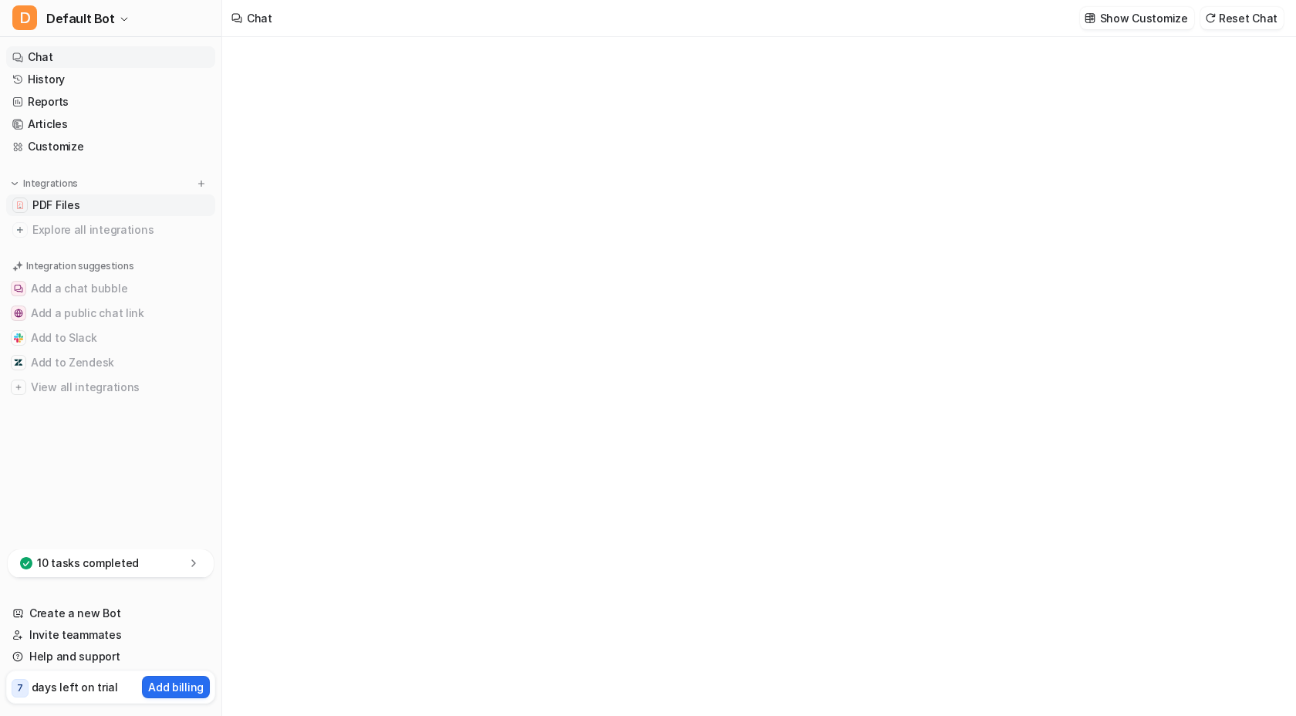
click at [79, 214] on link "PDF Files" at bounding box center [110, 205] width 209 height 22
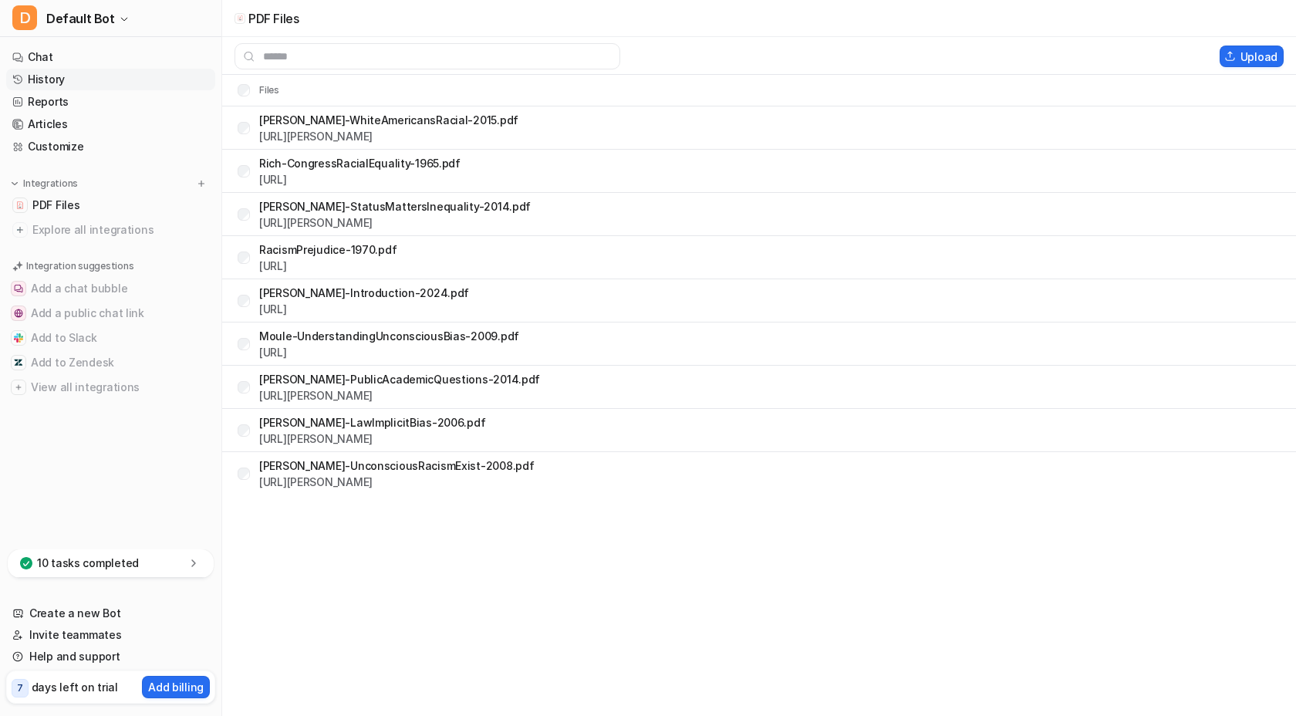
click at [79, 71] on link "History" at bounding box center [110, 80] width 209 height 22
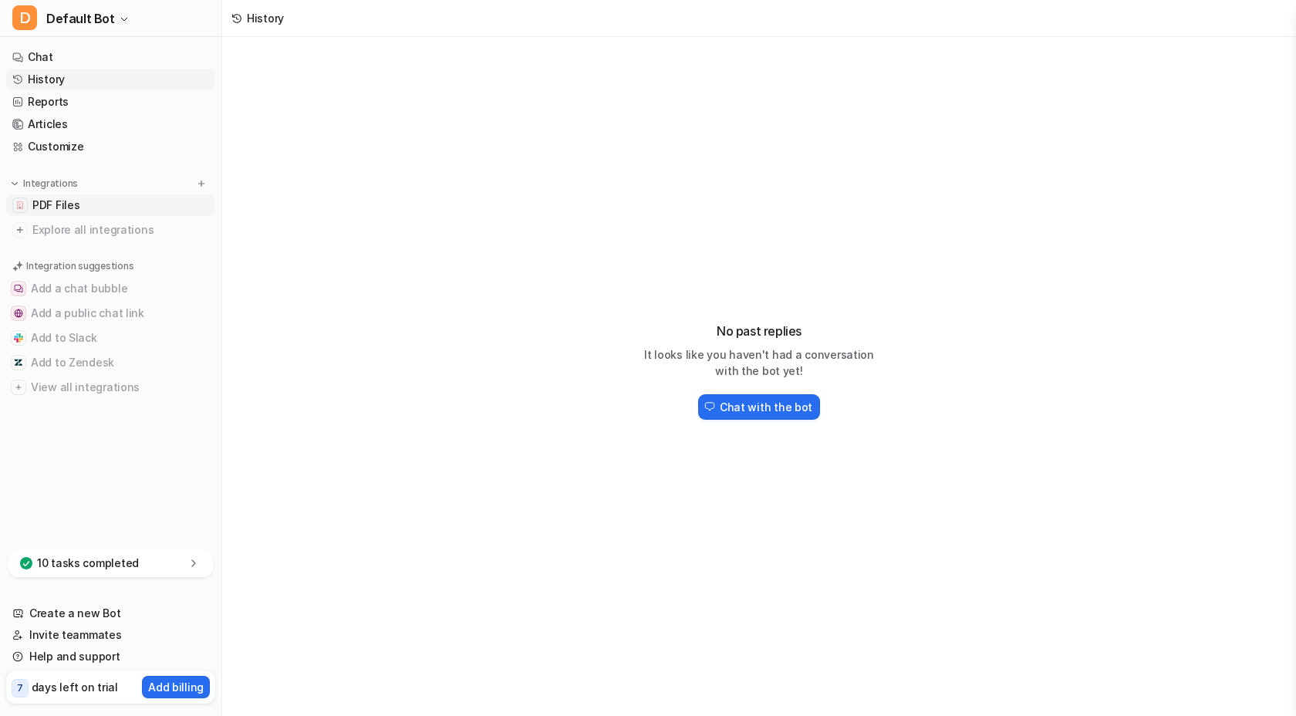
click at [84, 205] on link "PDF Files" at bounding box center [110, 205] width 209 height 22
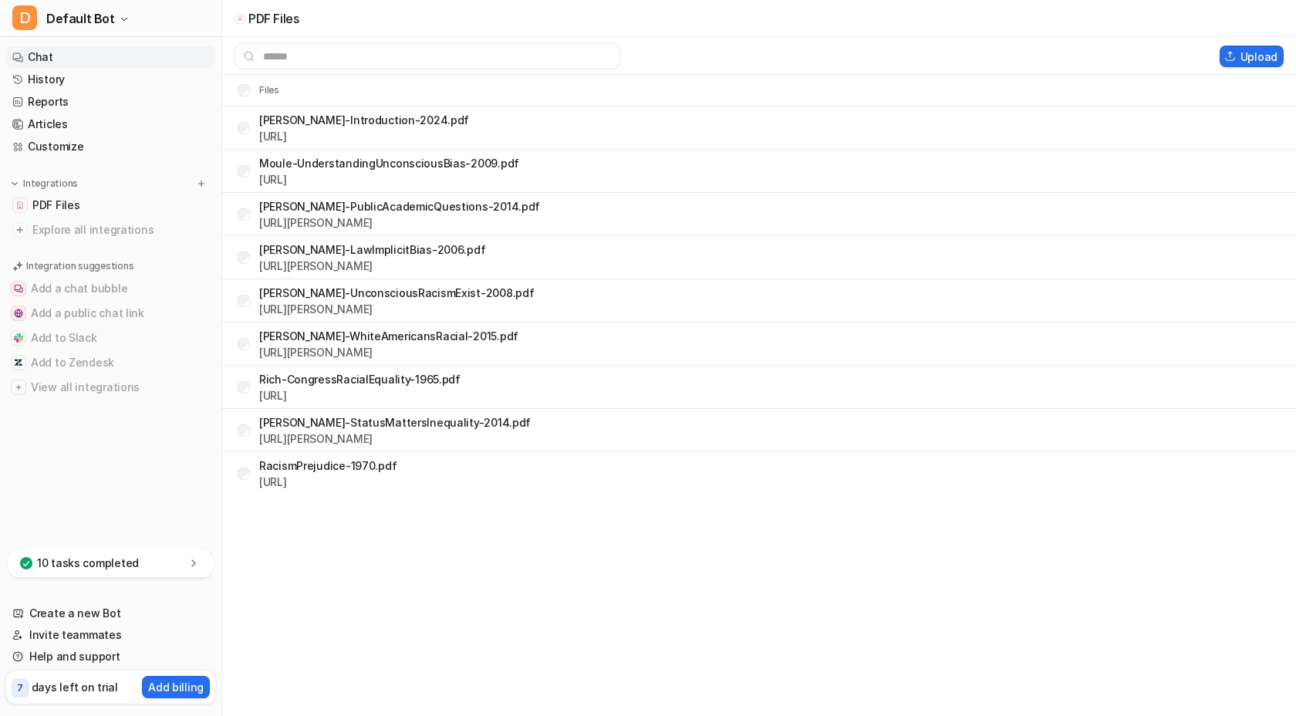
click at [88, 46] on link "Chat" at bounding box center [110, 57] width 209 height 22
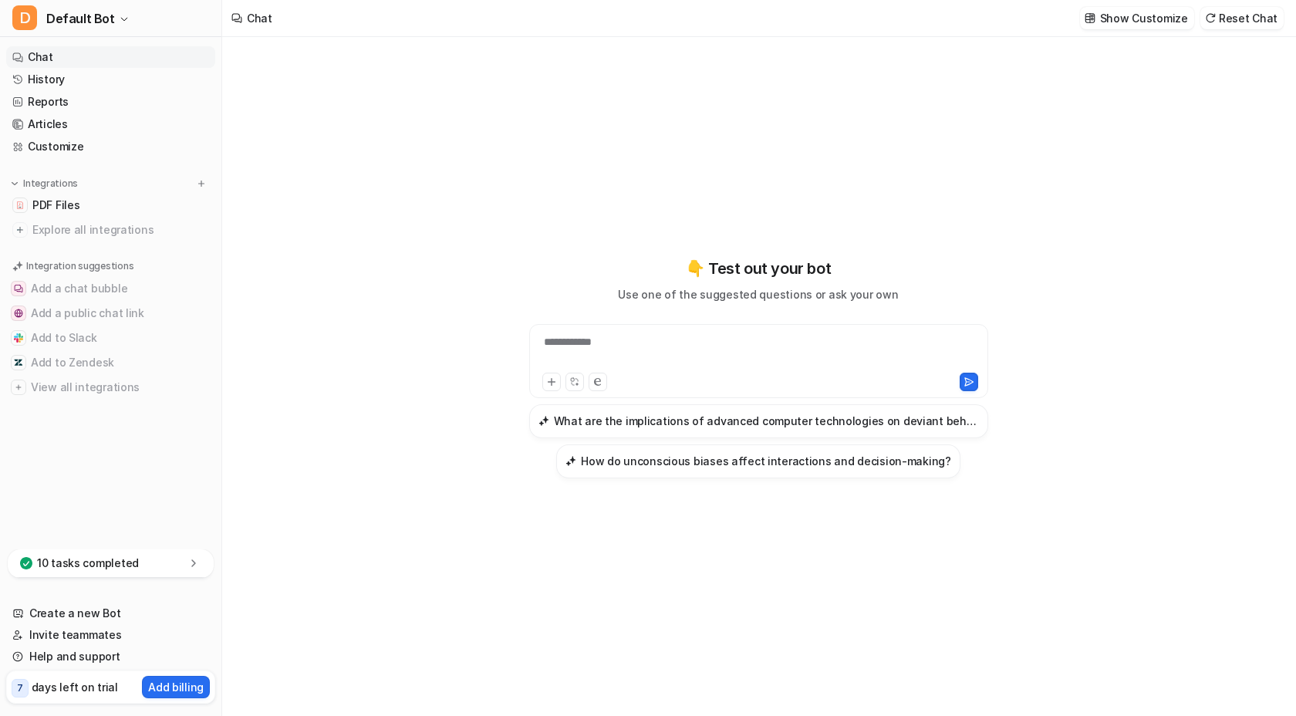
click at [579, 346] on div "**********" at bounding box center [758, 351] width 451 height 35
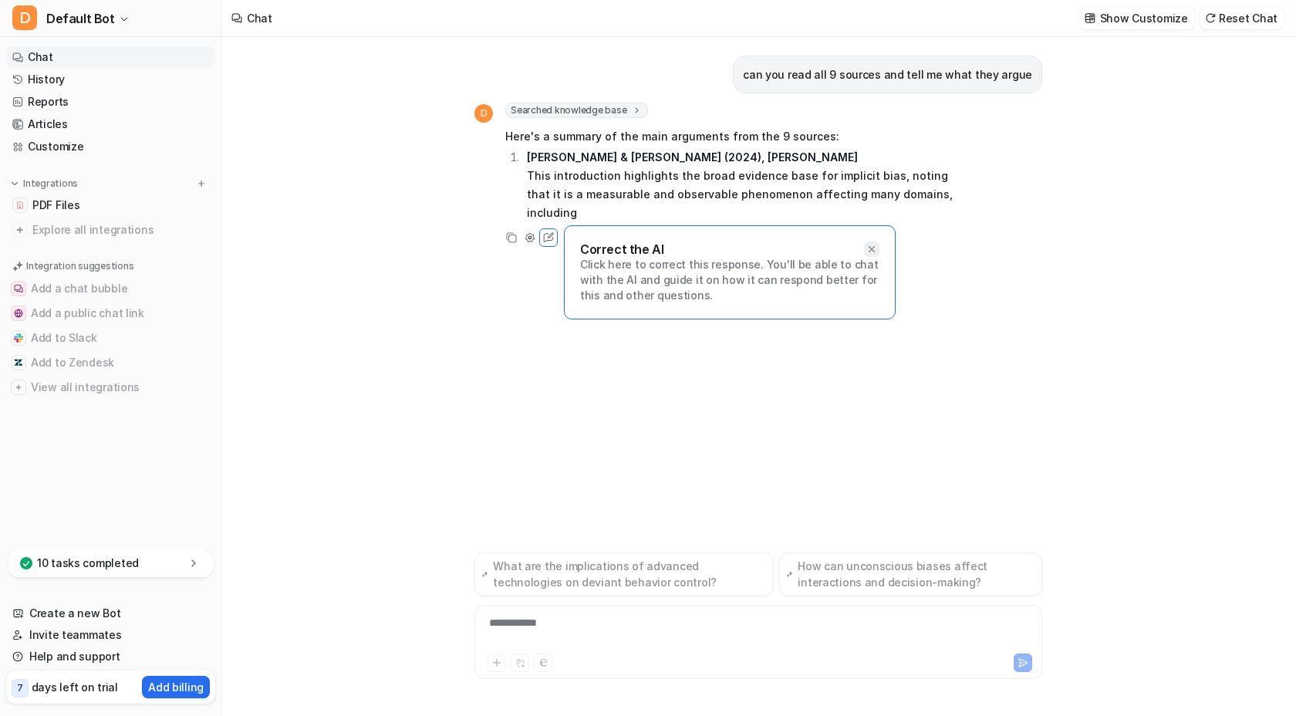
click at [874, 175] on div "D Searched knowledge base search_queries : [ "summary of all 9 sources", "argum…" at bounding box center [715, 175] width 482 height 144
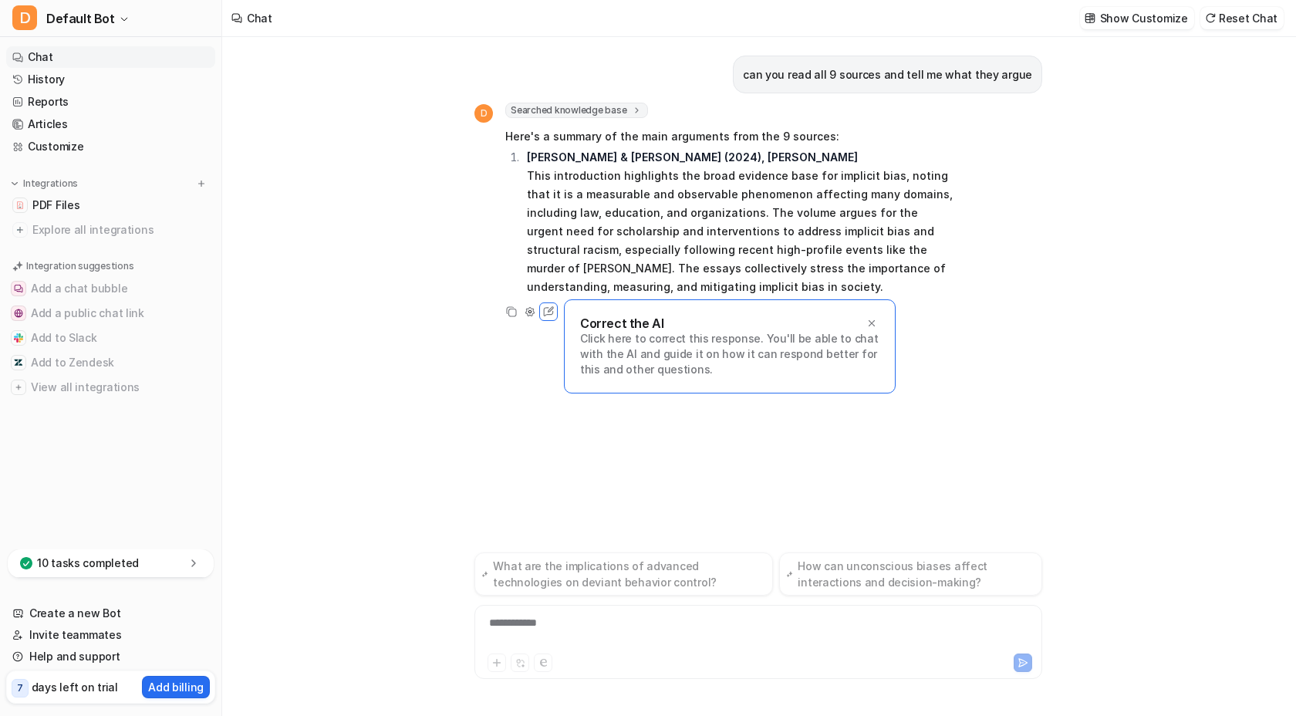
click at [872, 311] on div "D Searched knowledge base search_queries : [ "summary of all 9 sources", "argum…" at bounding box center [715, 212] width 482 height 218
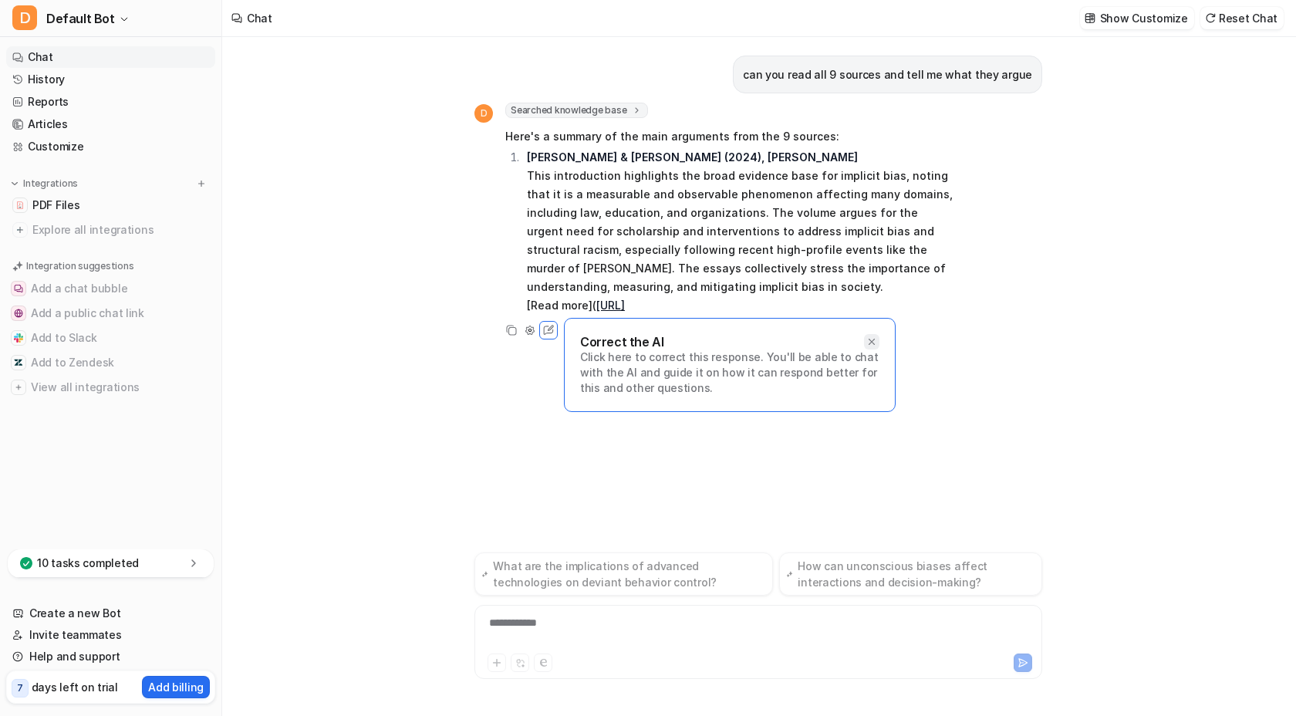
click at [875, 349] on div at bounding box center [871, 341] width 15 height 15
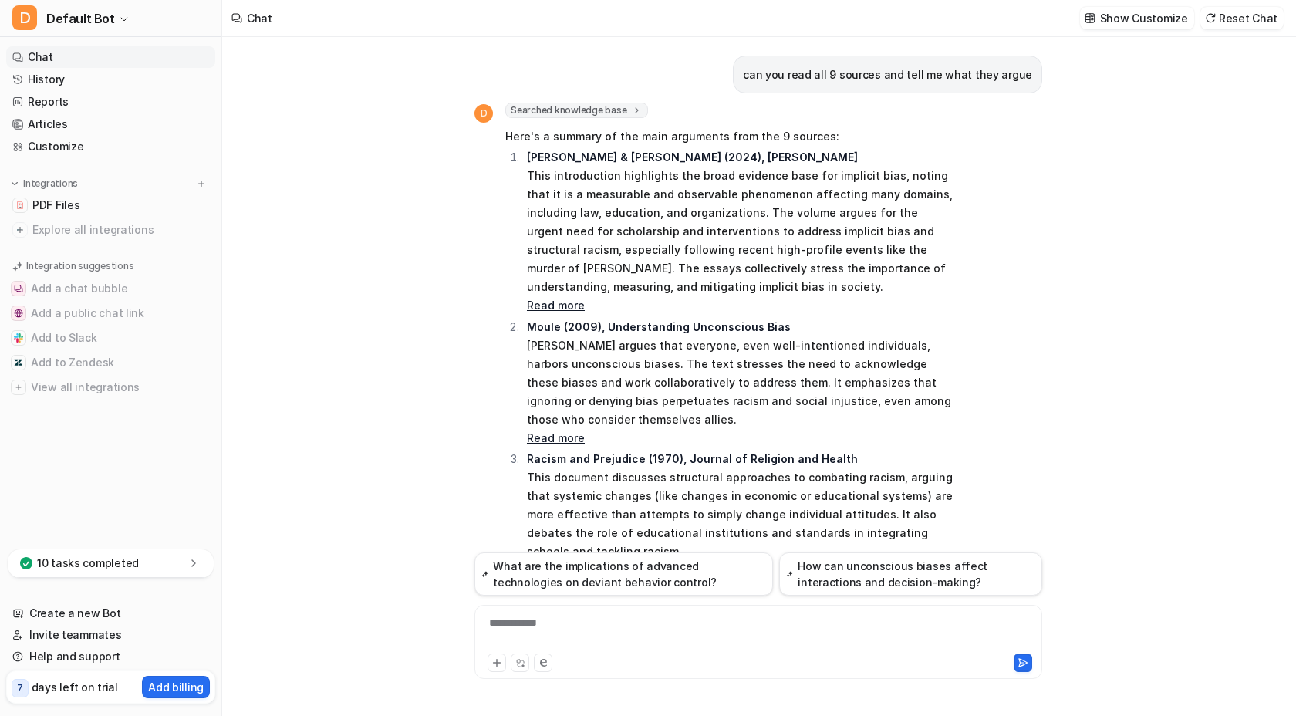
scroll to position [359, 0]
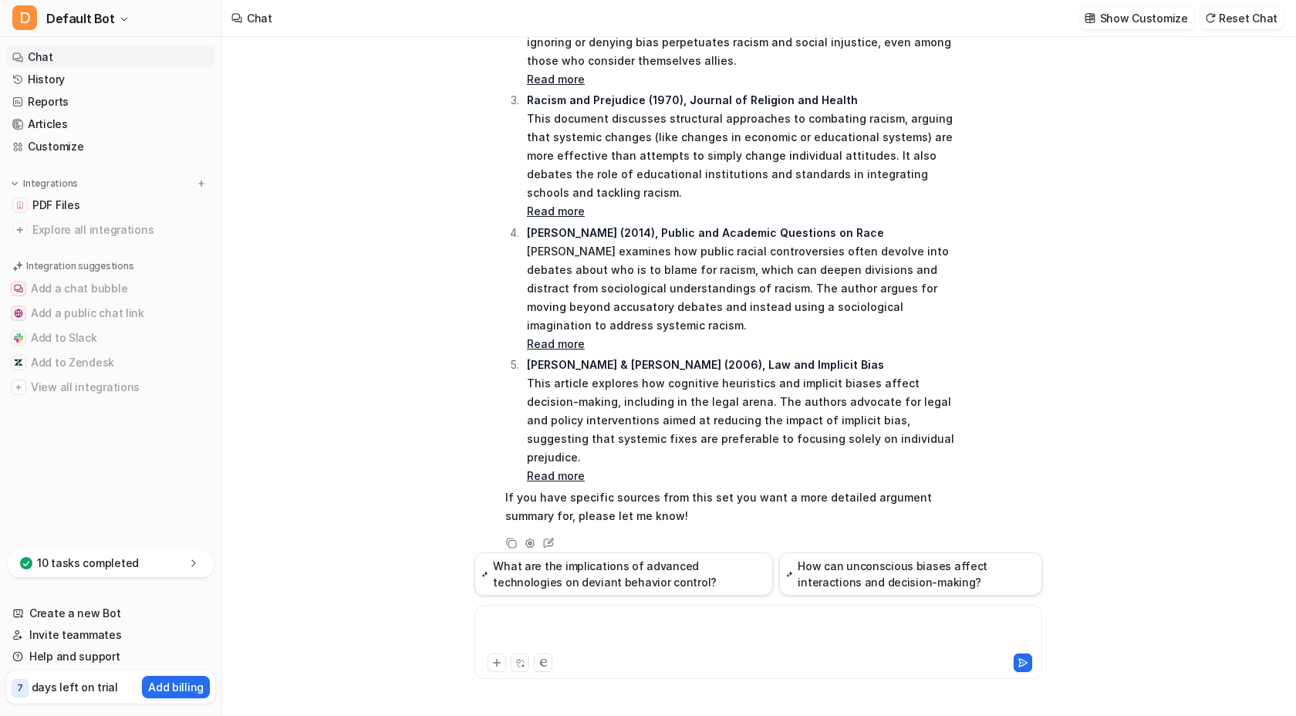
click at [567, 629] on div at bounding box center [758, 632] width 560 height 35
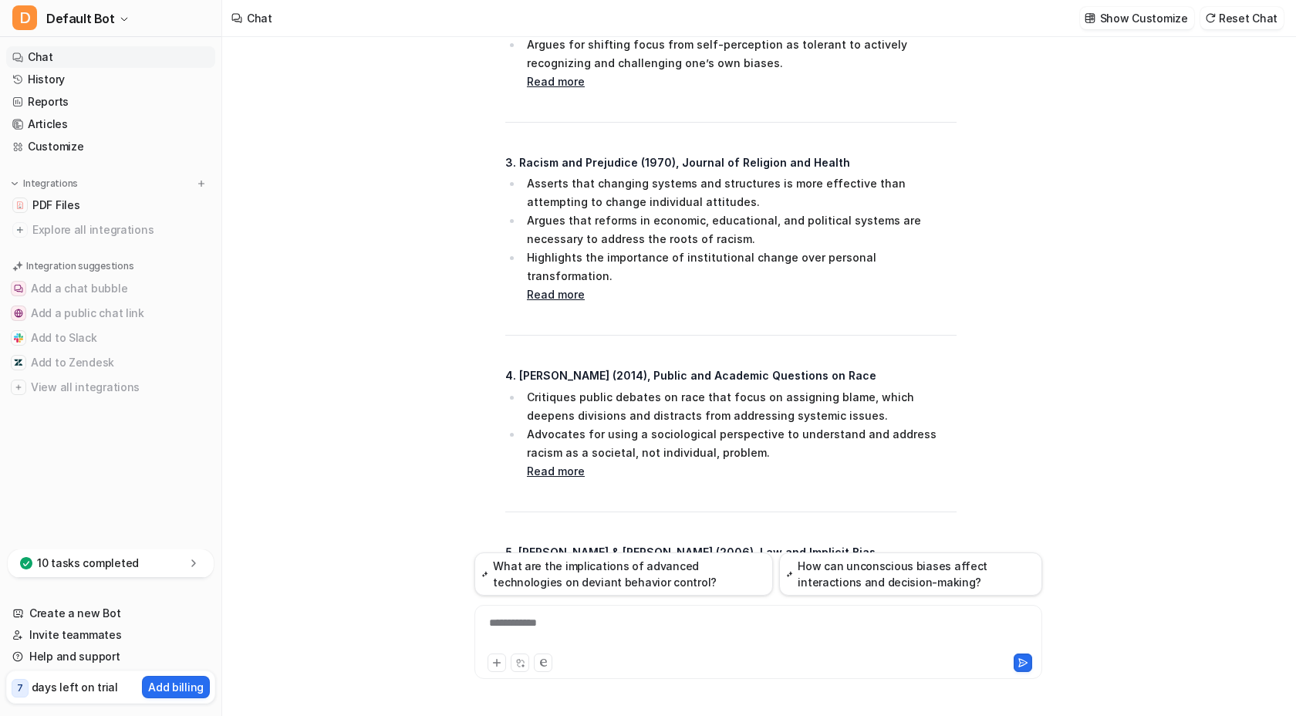
scroll to position [1312, 0]
